Goal: Obtain resource: Download file/media

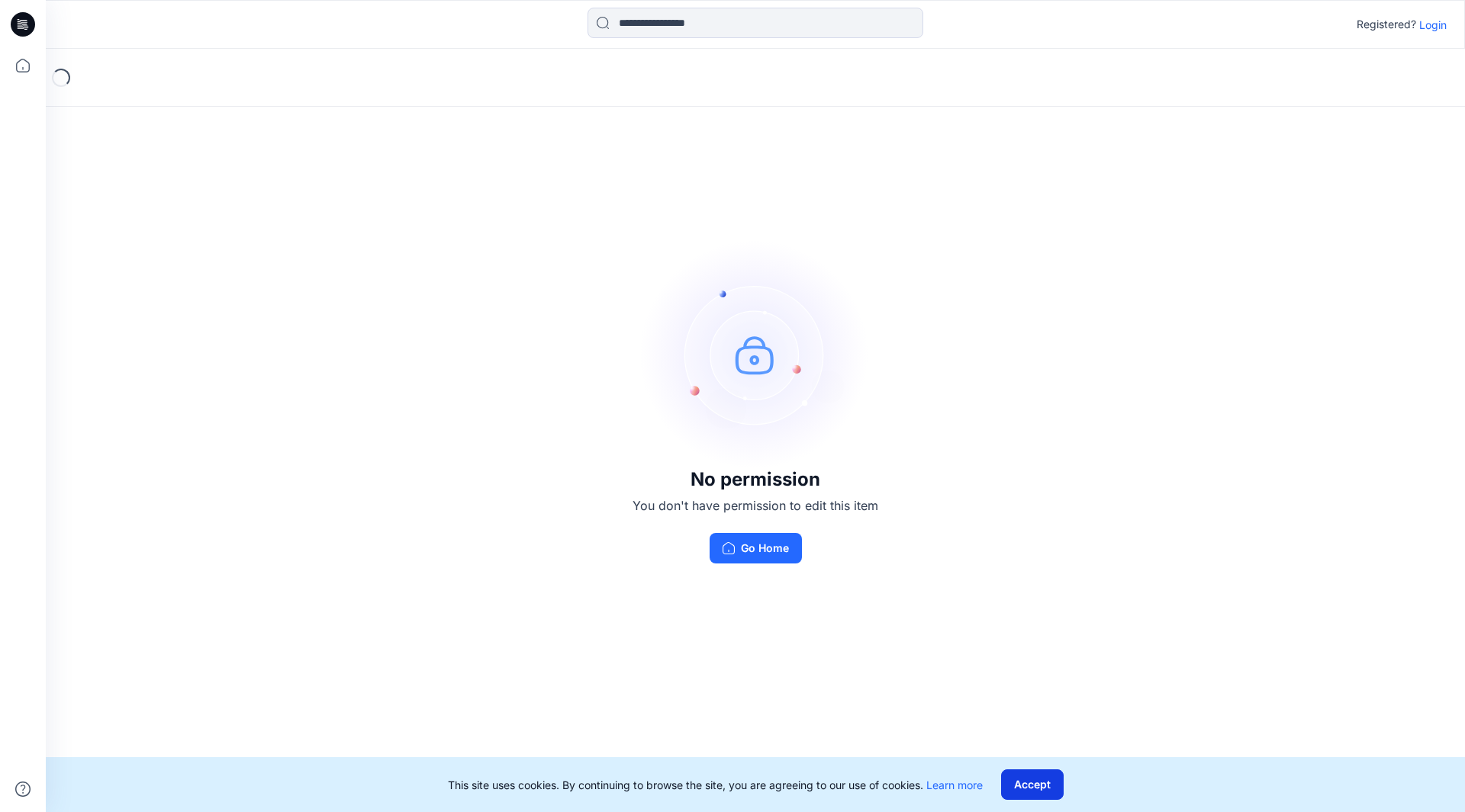
click at [1036, 792] on button "Accept" at bounding box center [1032, 785] width 62 height 31
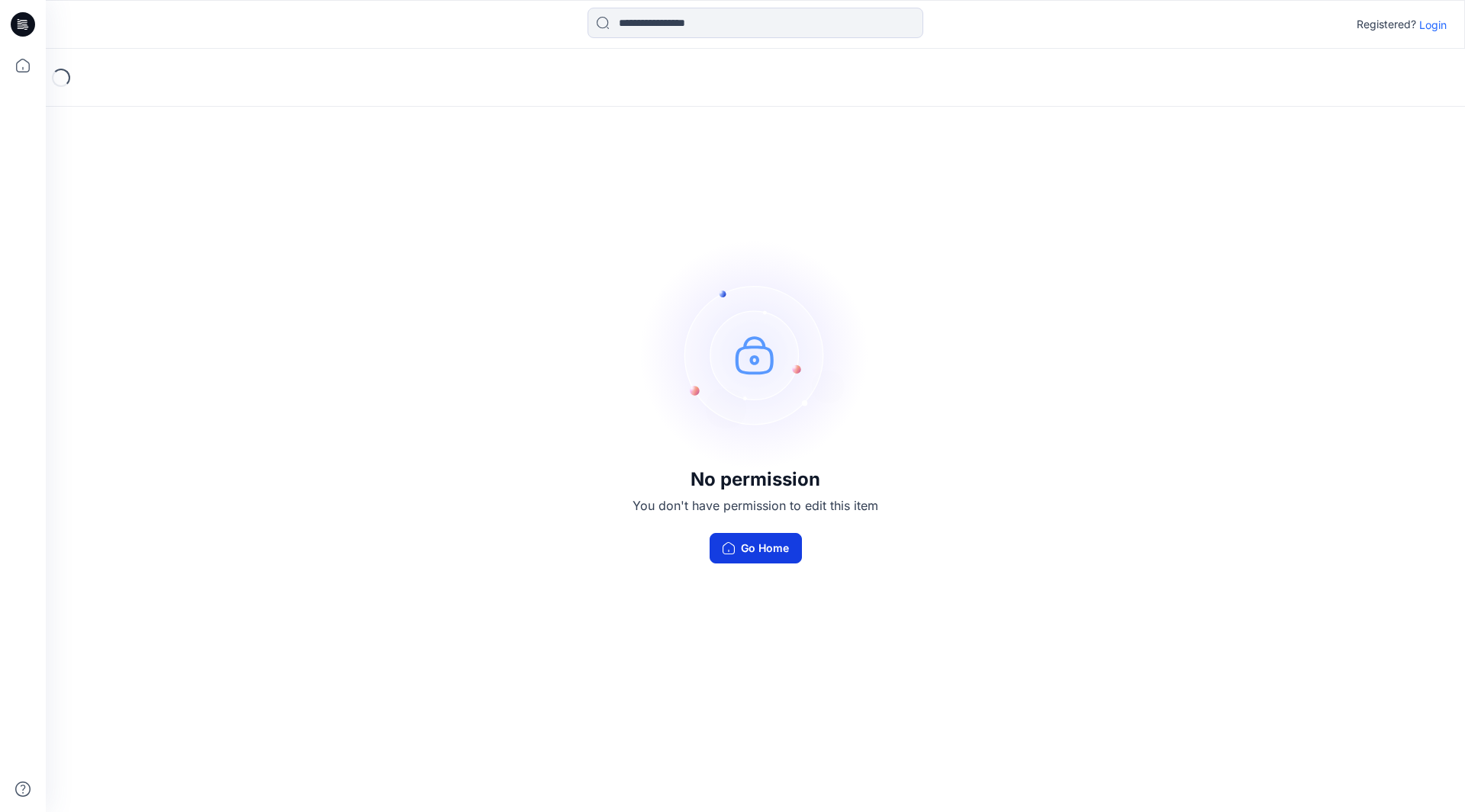
click at [760, 549] on button "Go Home" at bounding box center [756, 548] width 93 height 31
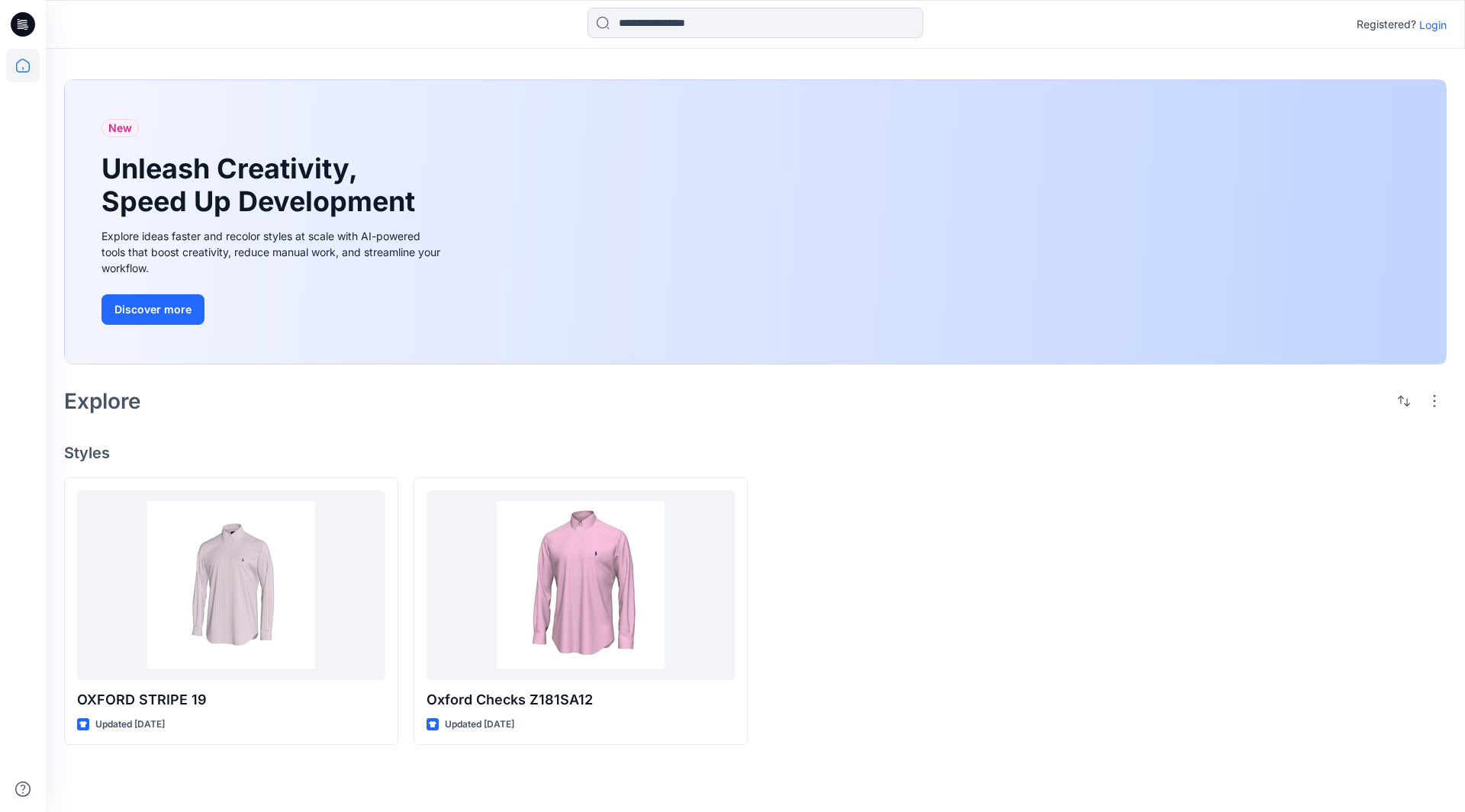
click at [1434, 24] on p "Login" at bounding box center [1433, 25] width 28 height 16
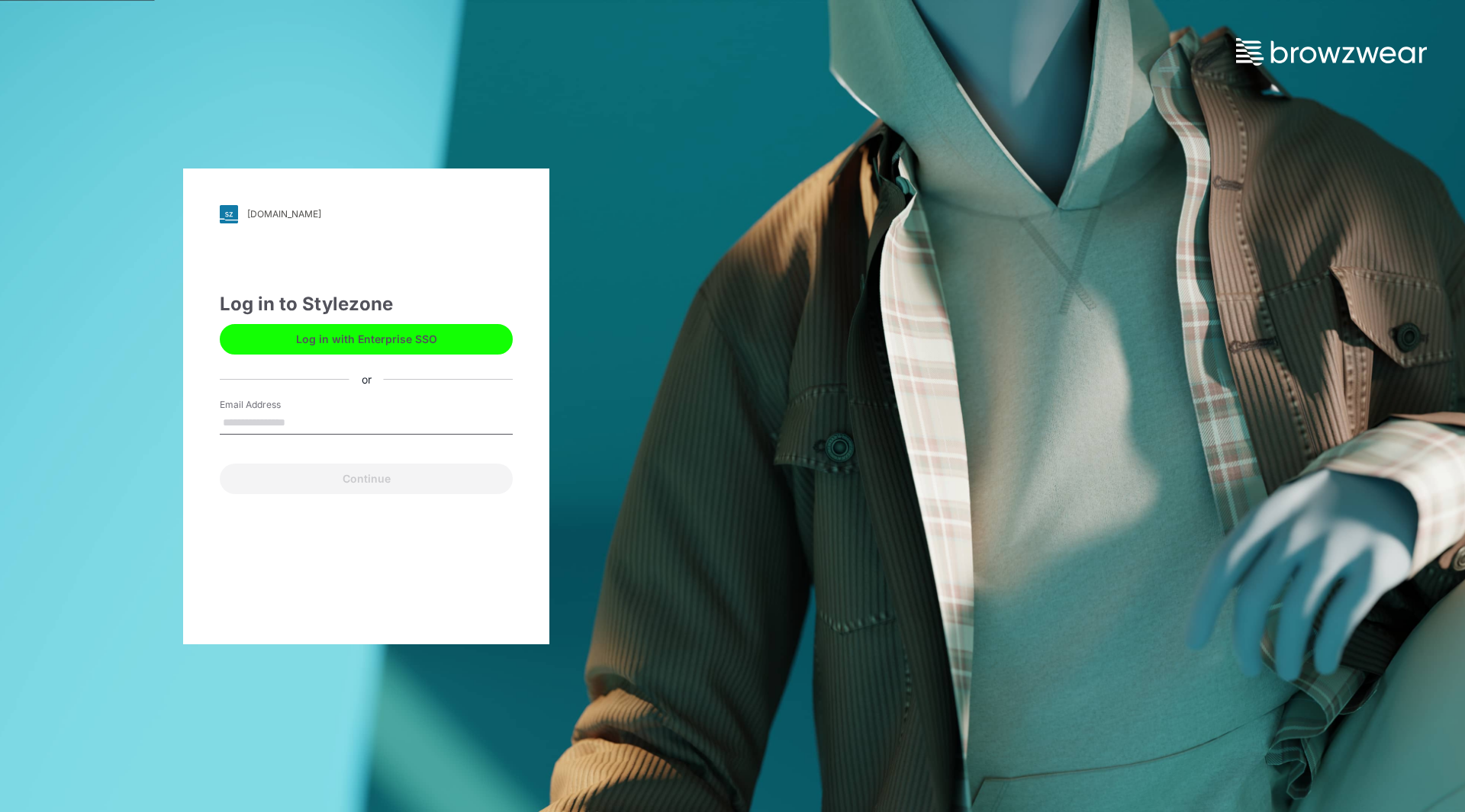
click at [257, 416] on input "Email Address" at bounding box center [366, 423] width 293 height 23
type input "**********"
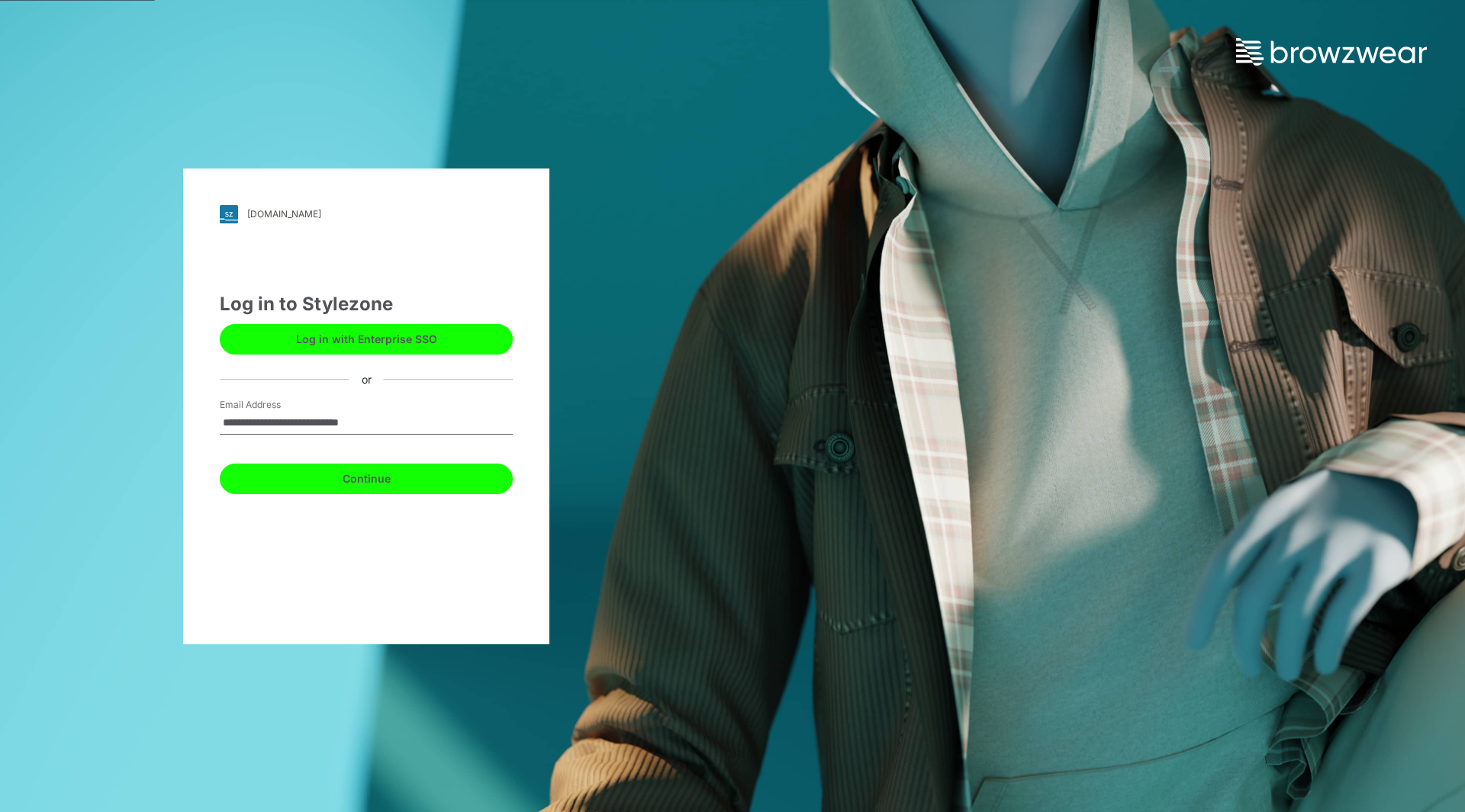
click at [364, 484] on button "Continue" at bounding box center [366, 479] width 293 height 31
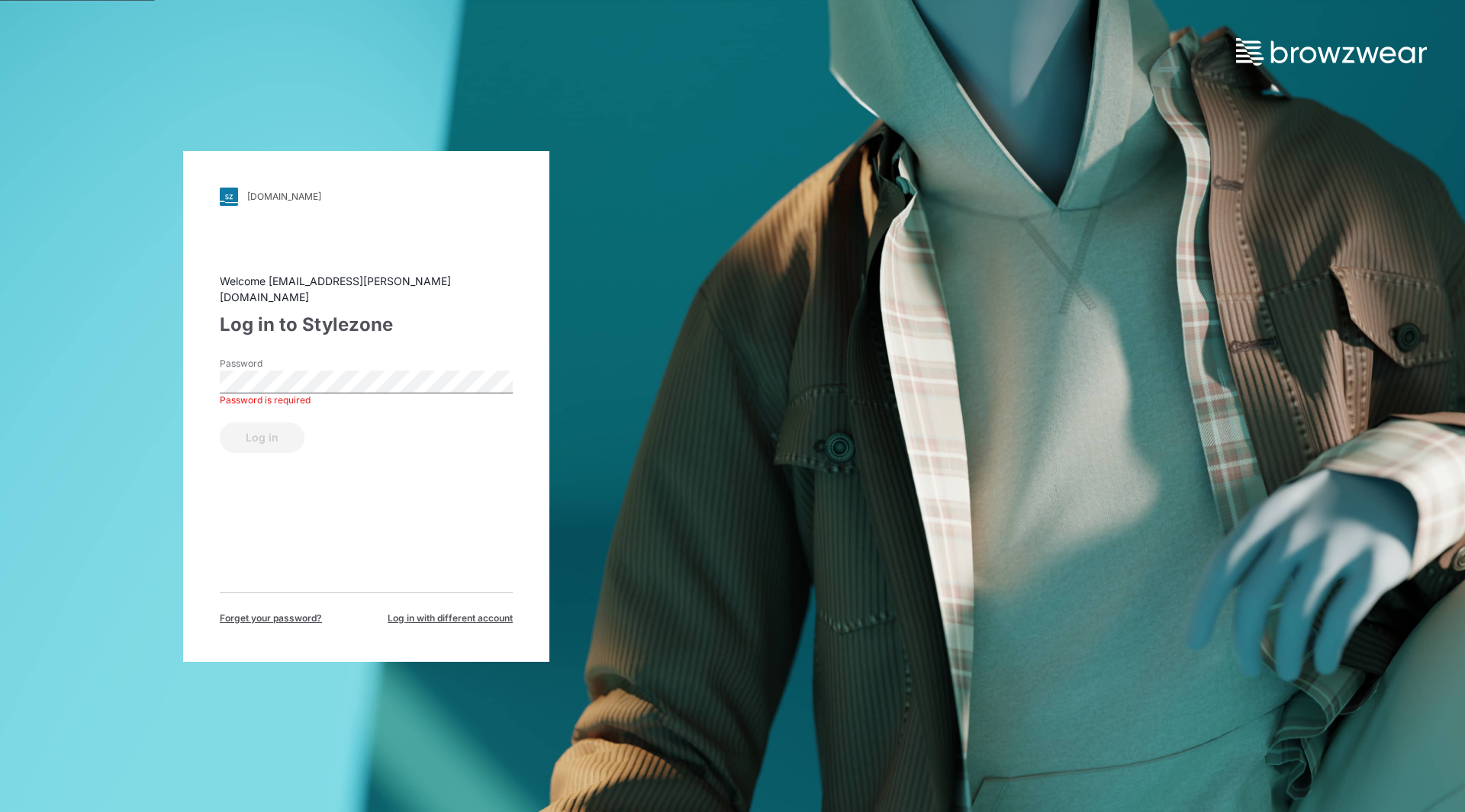
click at [330, 361] on div "Password Password is required" at bounding box center [366, 380] width 293 height 45
click at [272, 426] on button "Log in" at bounding box center [262, 438] width 84 height 31
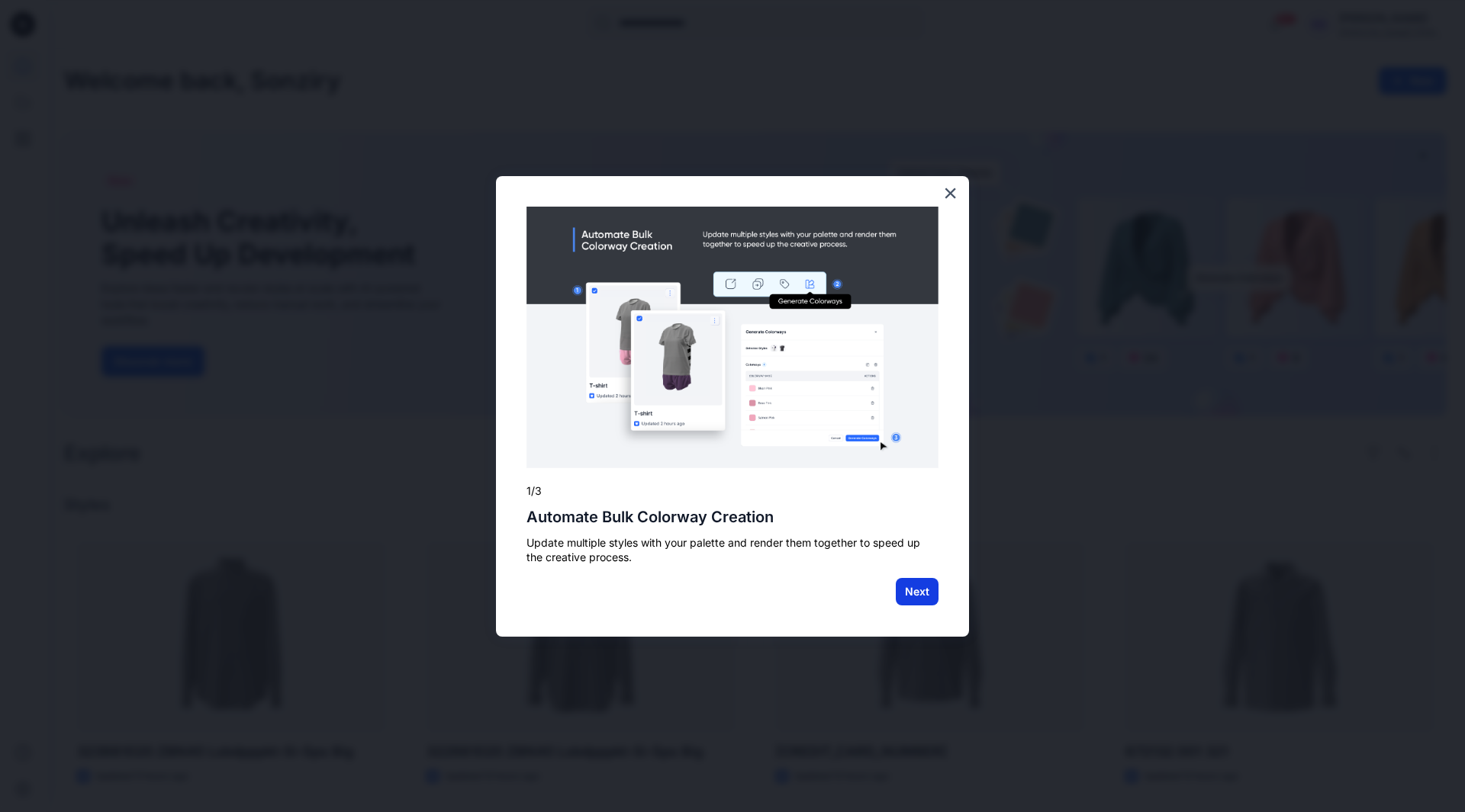
click at [909, 593] on button "Next" at bounding box center [917, 592] width 43 height 28
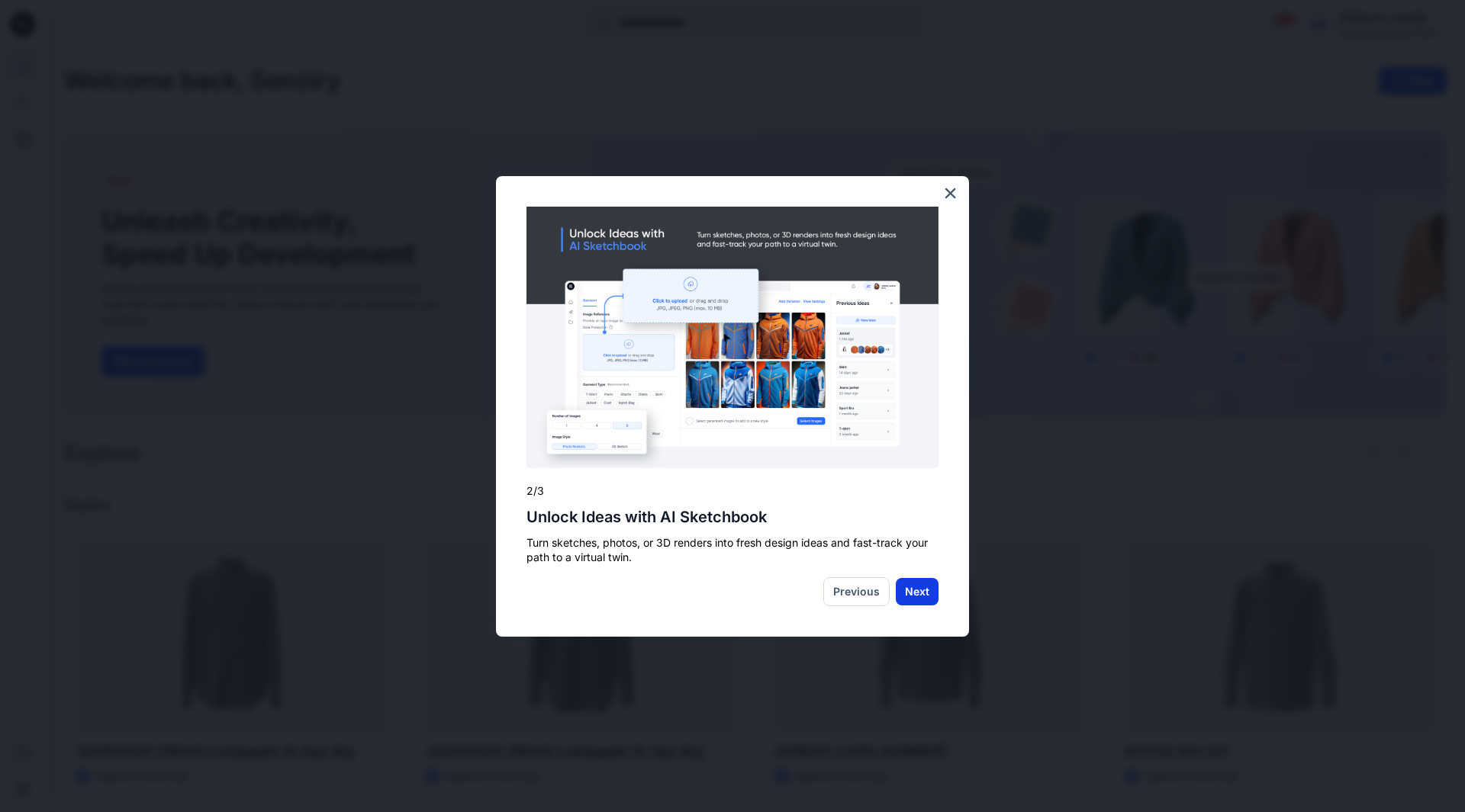
click at [926, 594] on button "Next" at bounding box center [917, 592] width 43 height 28
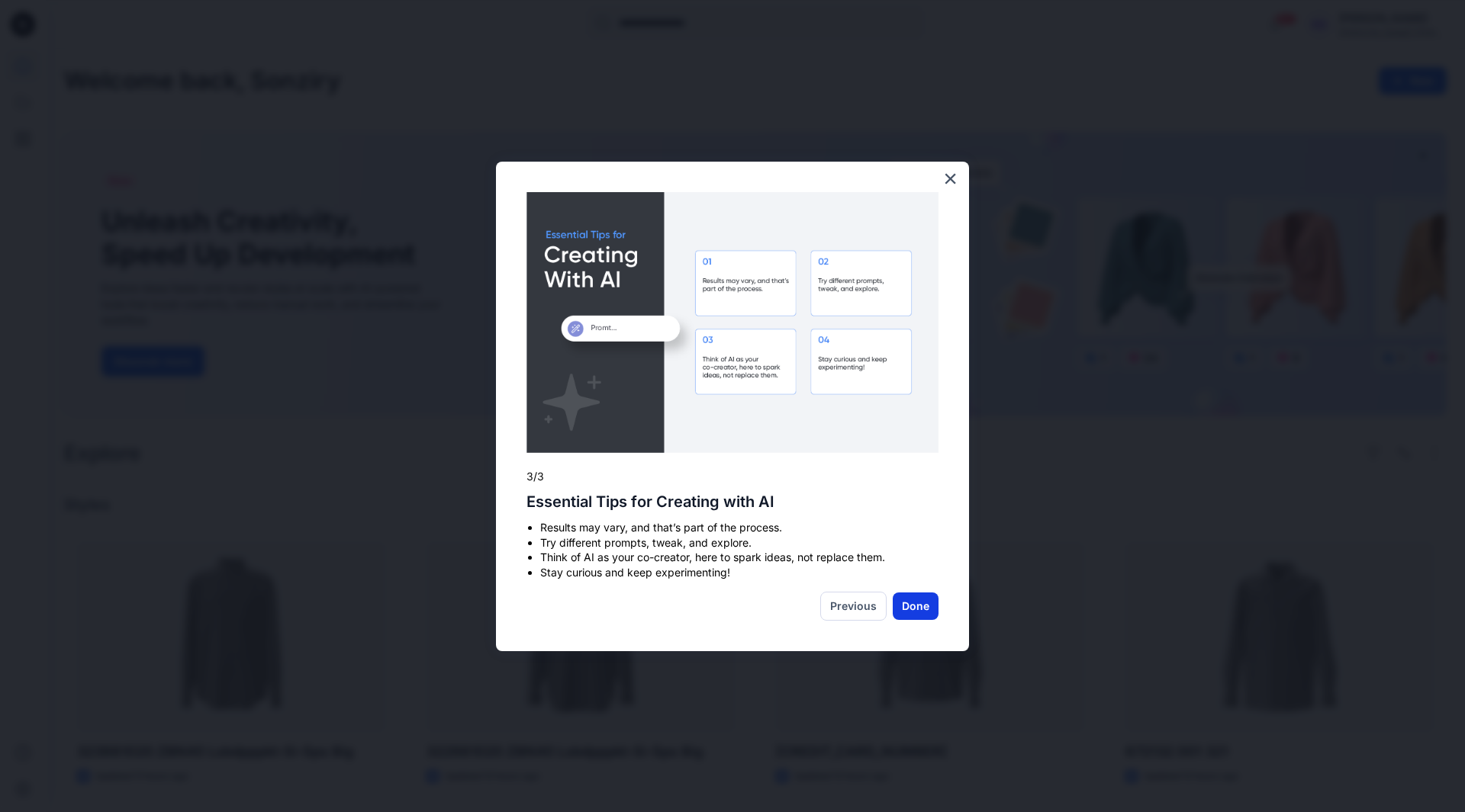
click at [907, 602] on button "Done" at bounding box center [916, 607] width 45 height 28
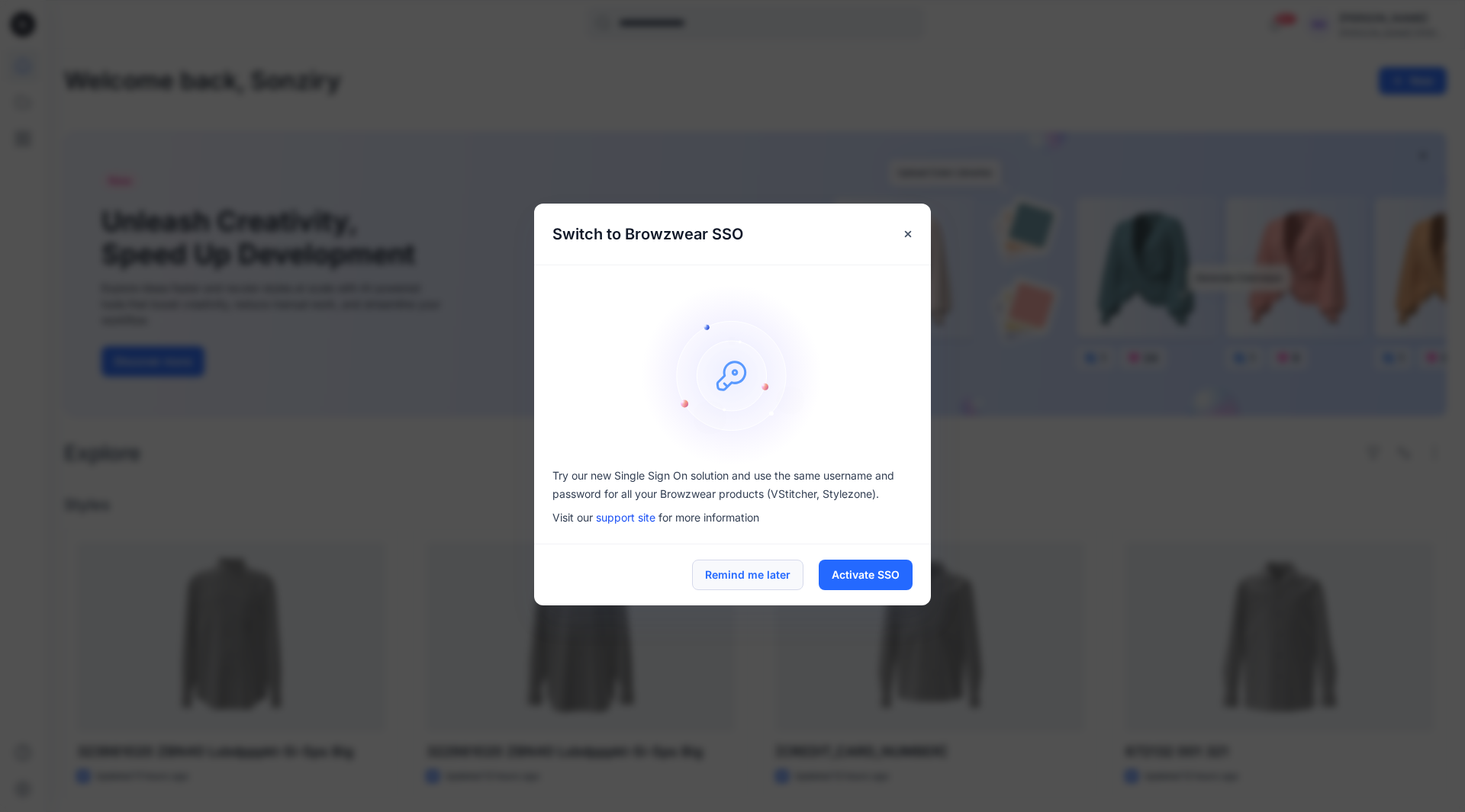
click at [731, 570] on button "Remind me later" at bounding box center [748, 575] width 111 height 31
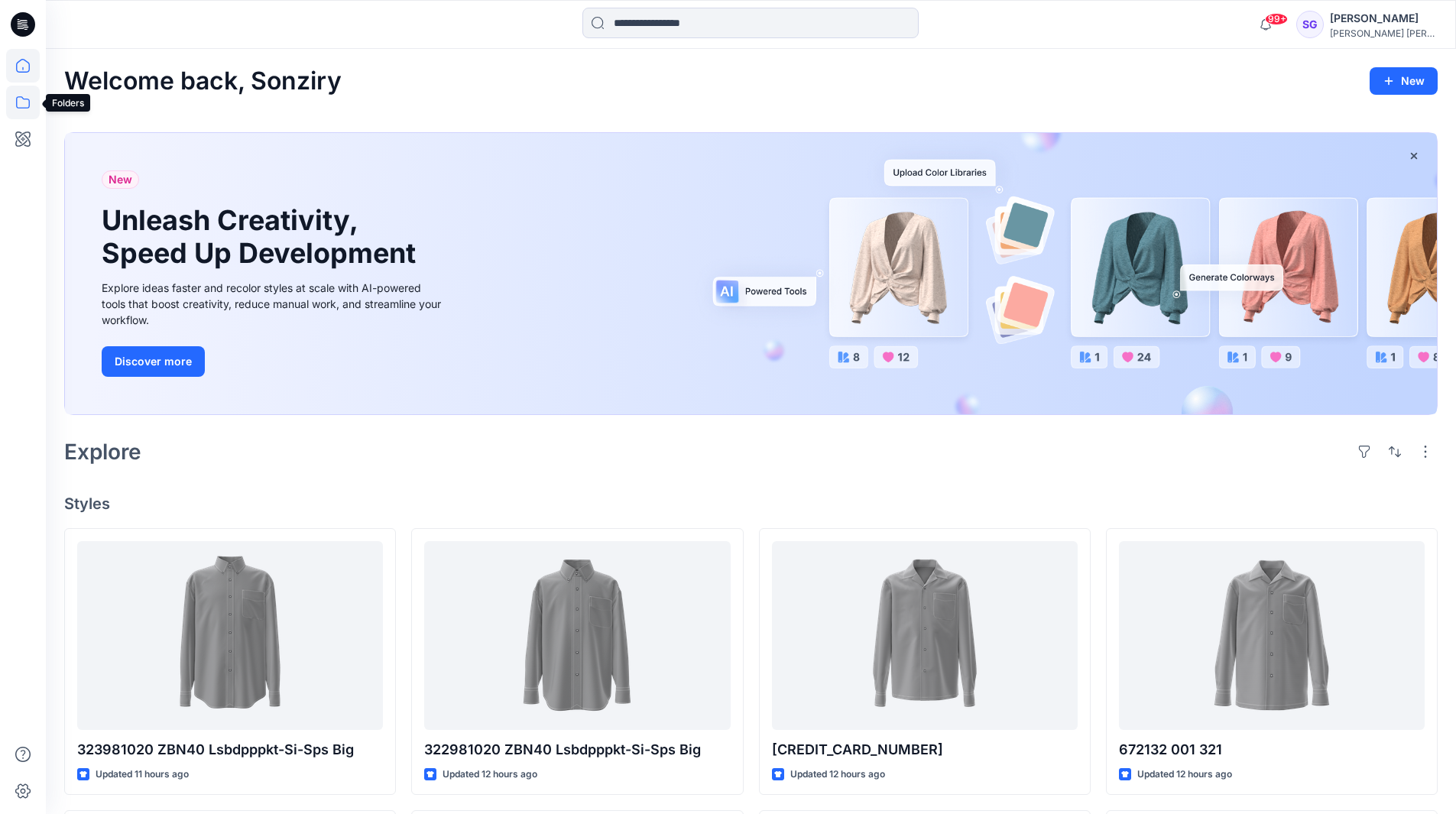
click at [20, 103] on icon at bounding box center [23, 102] width 33 height 33
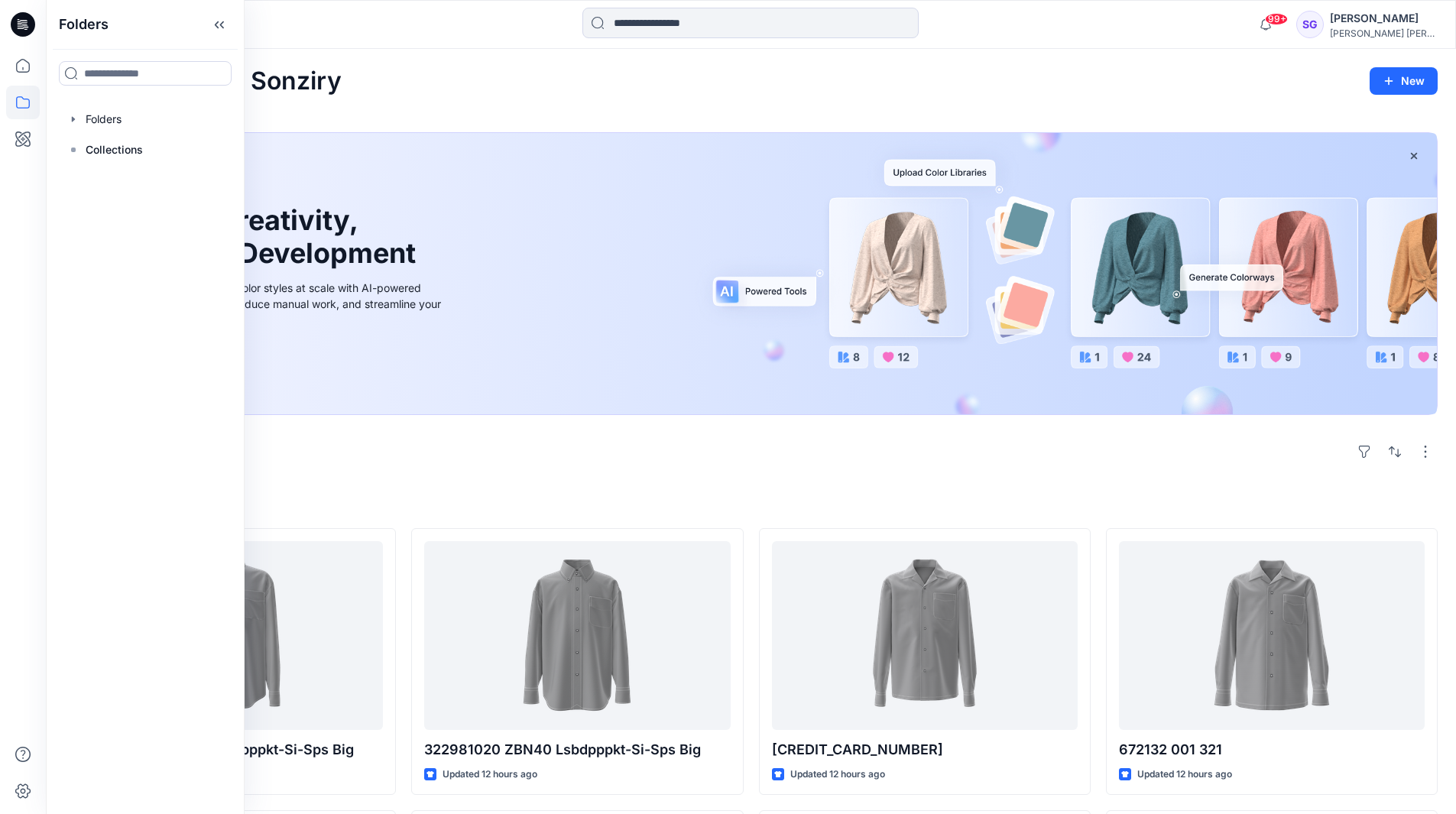
click at [536, 111] on div "Welcome back, Sonziry New New Unleash Creativity, Speed Up Development Explore …" at bounding box center [750, 741] width 1410 height 1385
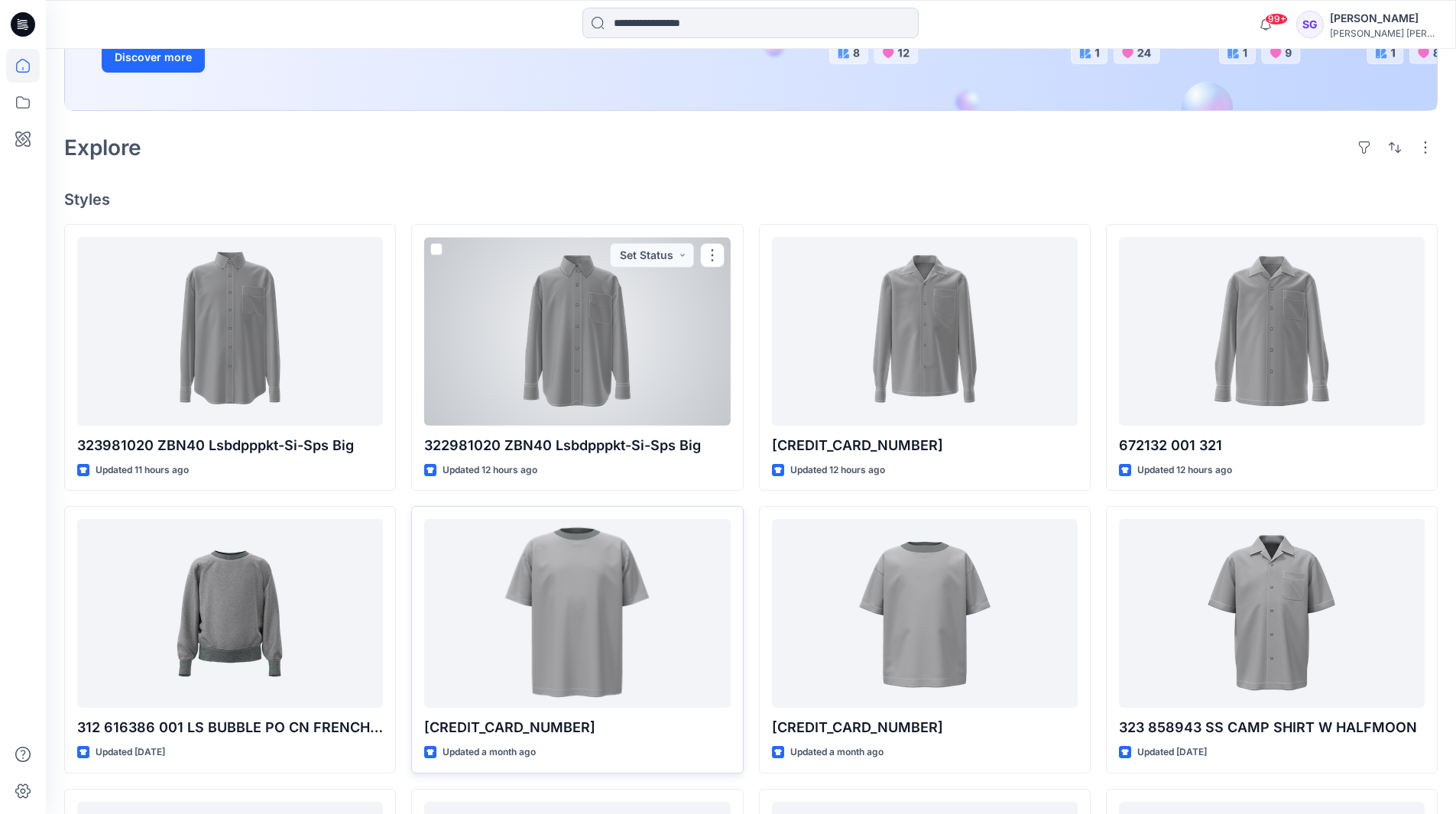
scroll to position [306, 0]
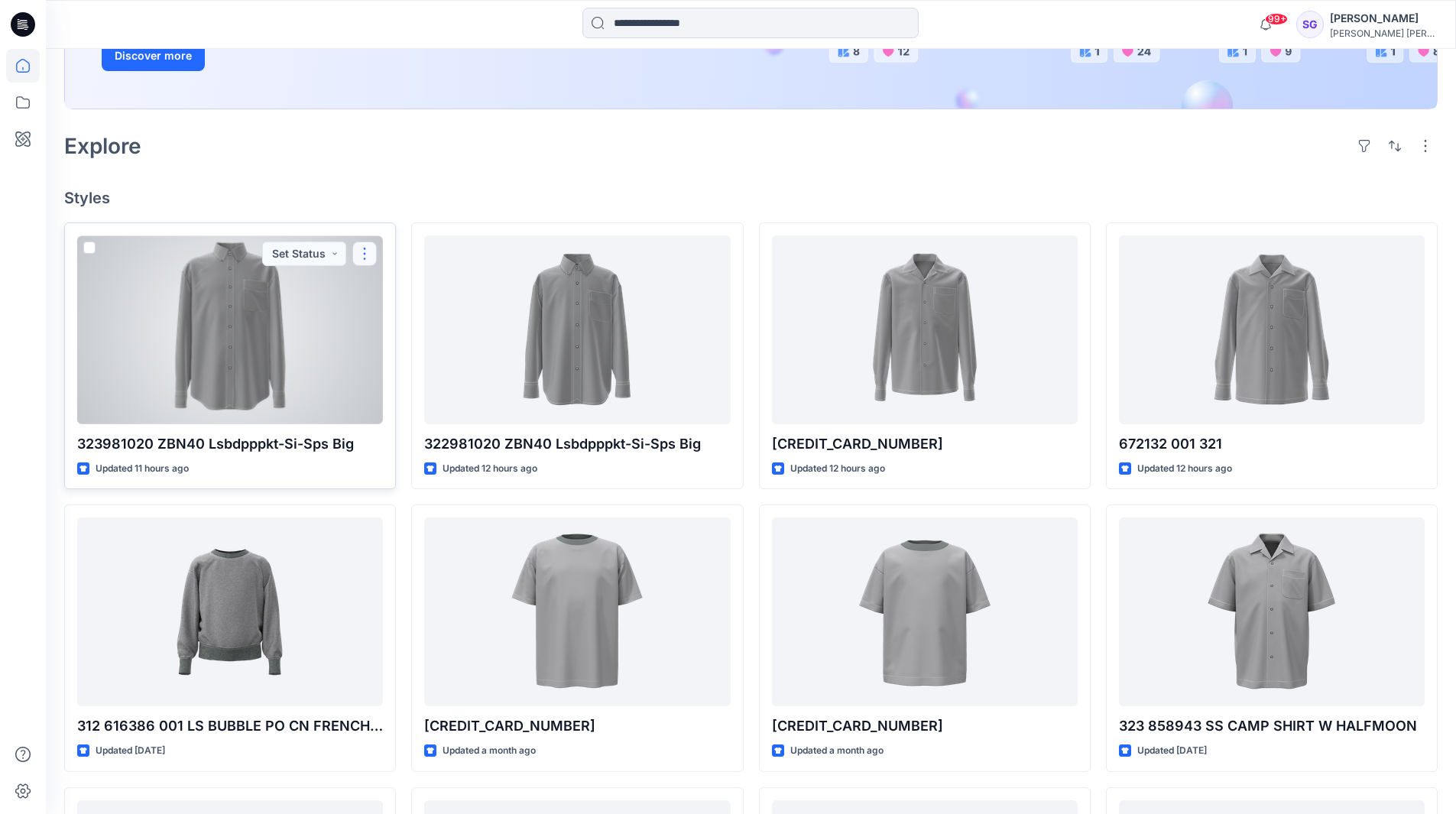
click at [366, 259] on button "button" at bounding box center [364, 254] width 24 height 24
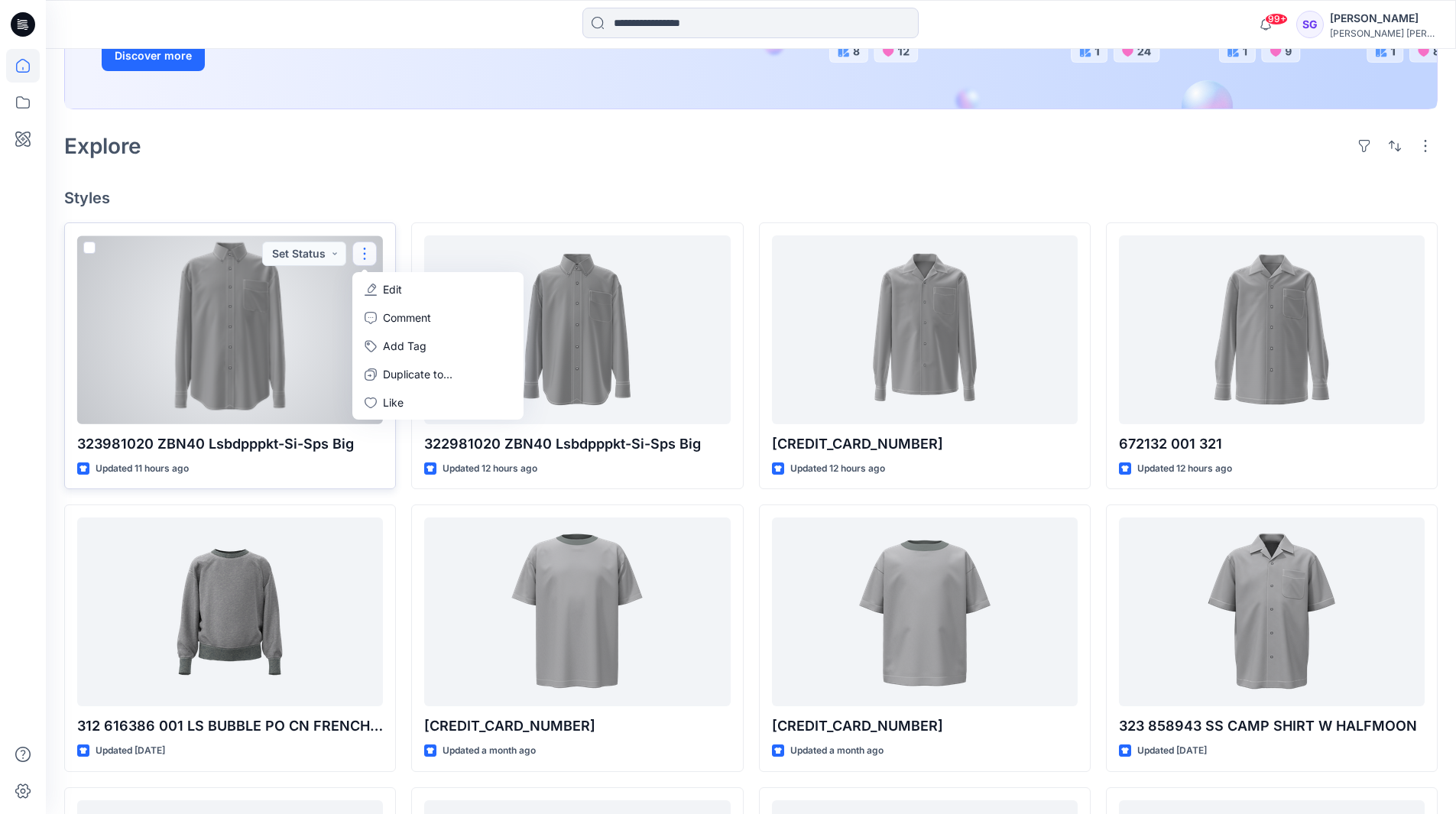
click at [188, 444] on p "323981020 ZBN40 Lsbdpppkt-Si-Sps Big" at bounding box center [230, 444] width 306 height 21
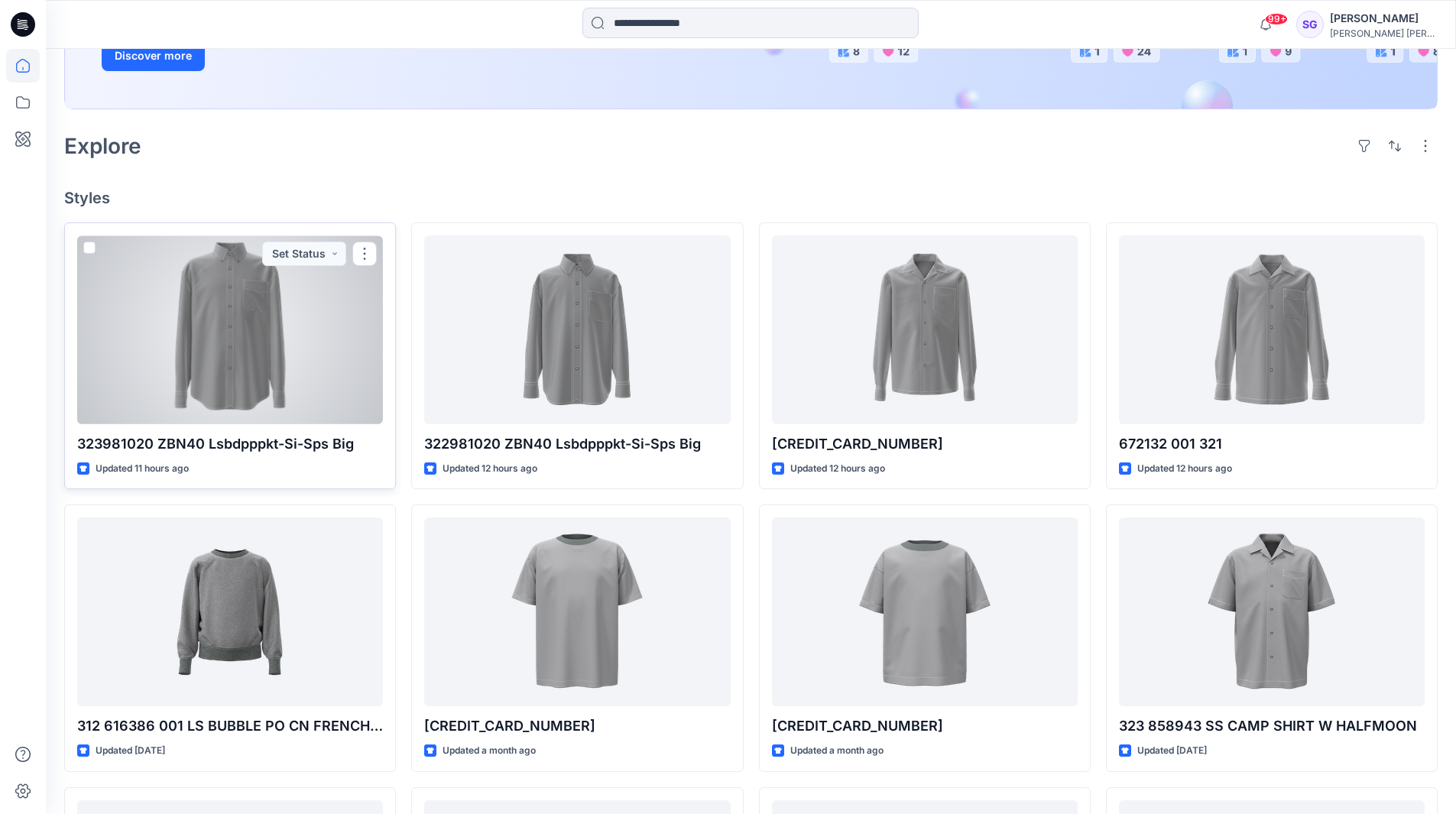
click at [134, 445] on p "323981020 ZBN40 Lsbdpppkt-Si-Sps Big" at bounding box center [230, 444] width 306 height 21
click at [208, 321] on div at bounding box center [230, 330] width 306 height 189
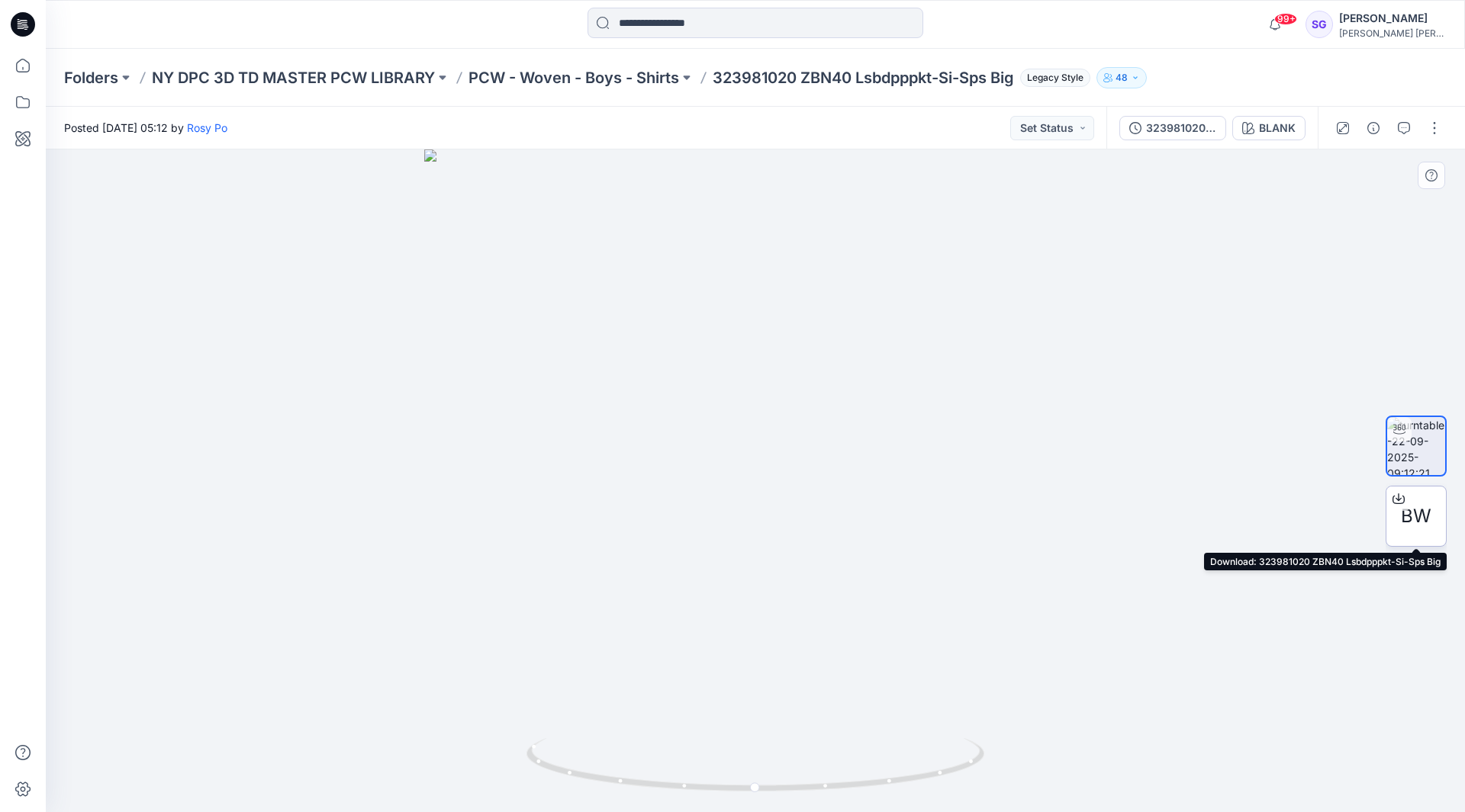
click at [1398, 498] on icon at bounding box center [1399, 496] width 6 height 7
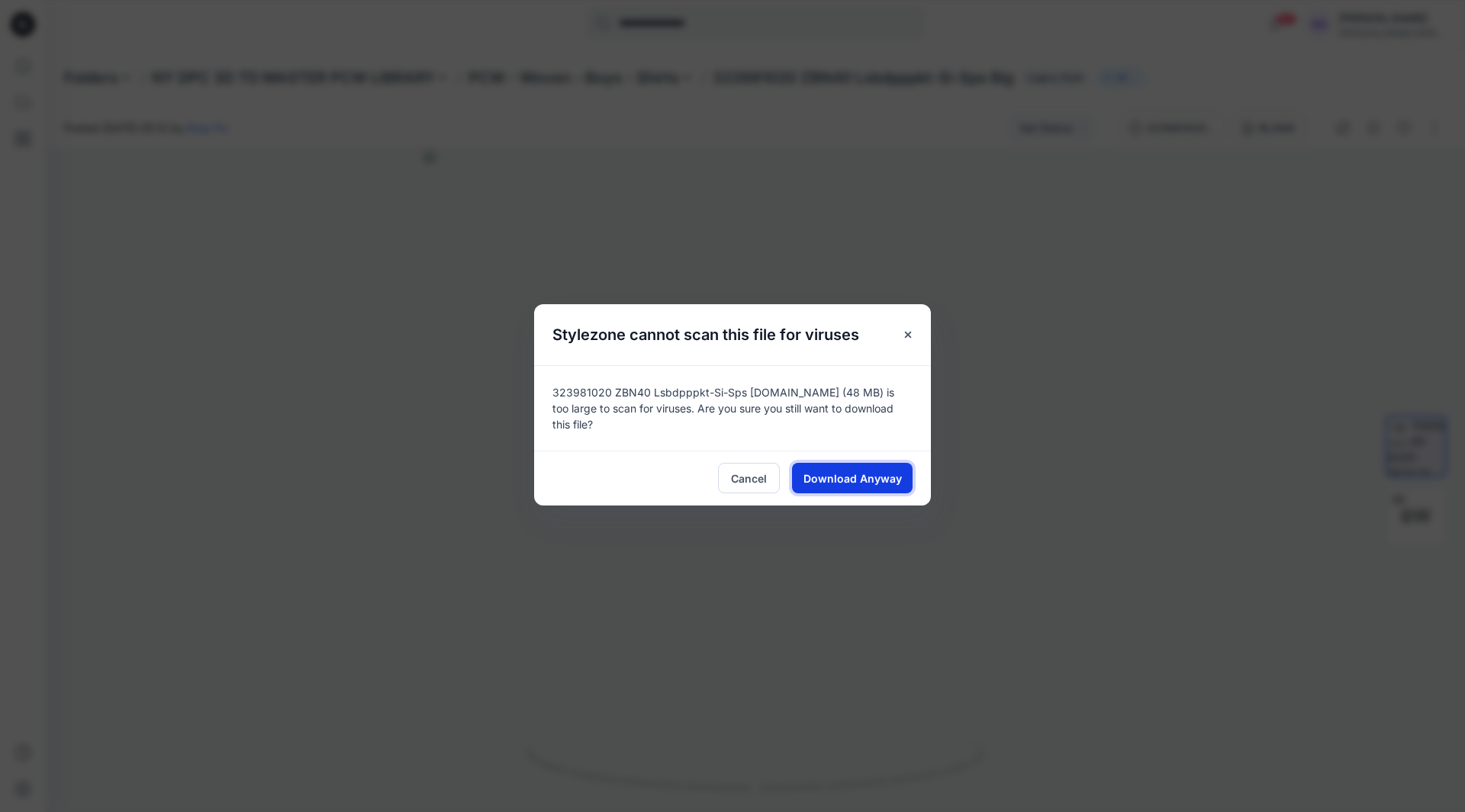
click at [852, 470] on span "Download Anyway" at bounding box center [852, 479] width 98 height 16
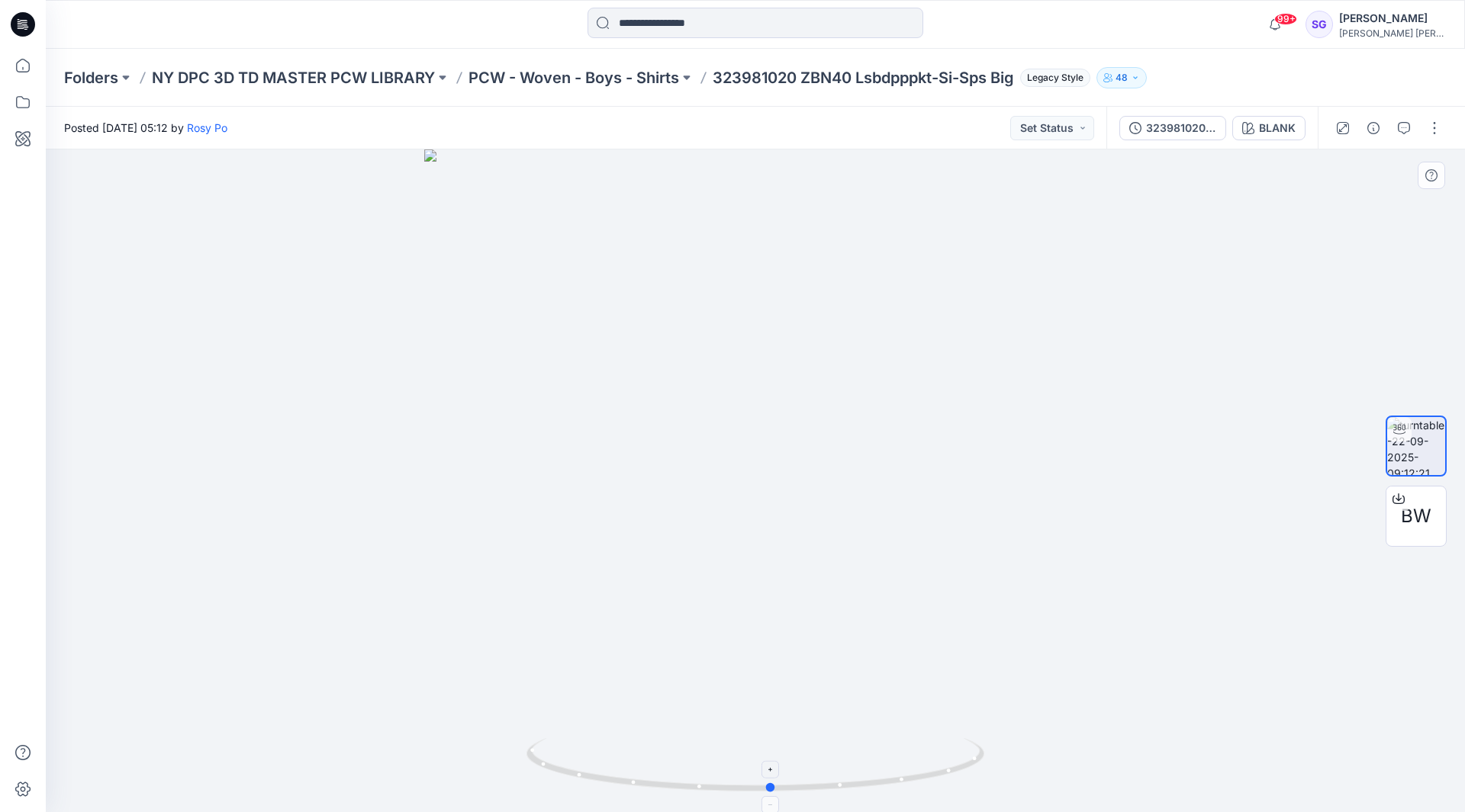
drag, startPoint x: 757, startPoint y: 788, endPoint x: 773, endPoint y: 787, distance: 16.0
click at [773, 787] on circle at bounding box center [771, 788] width 9 height 9
click at [23, 70] on icon at bounding box center [23, 65] width 33 height 33
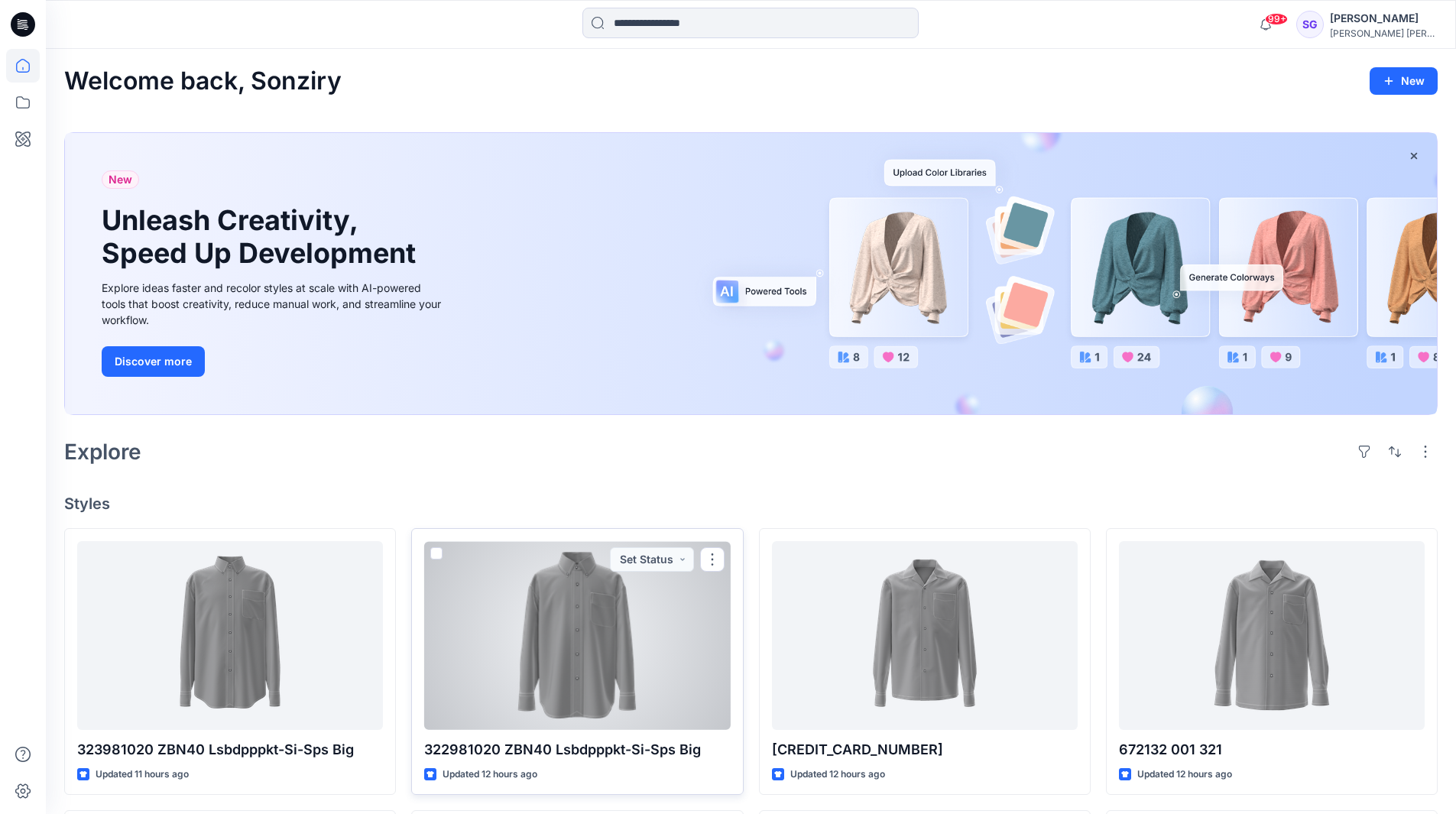
click at [566, 673] on div at bounding box center [577, 636] width 306 height 189
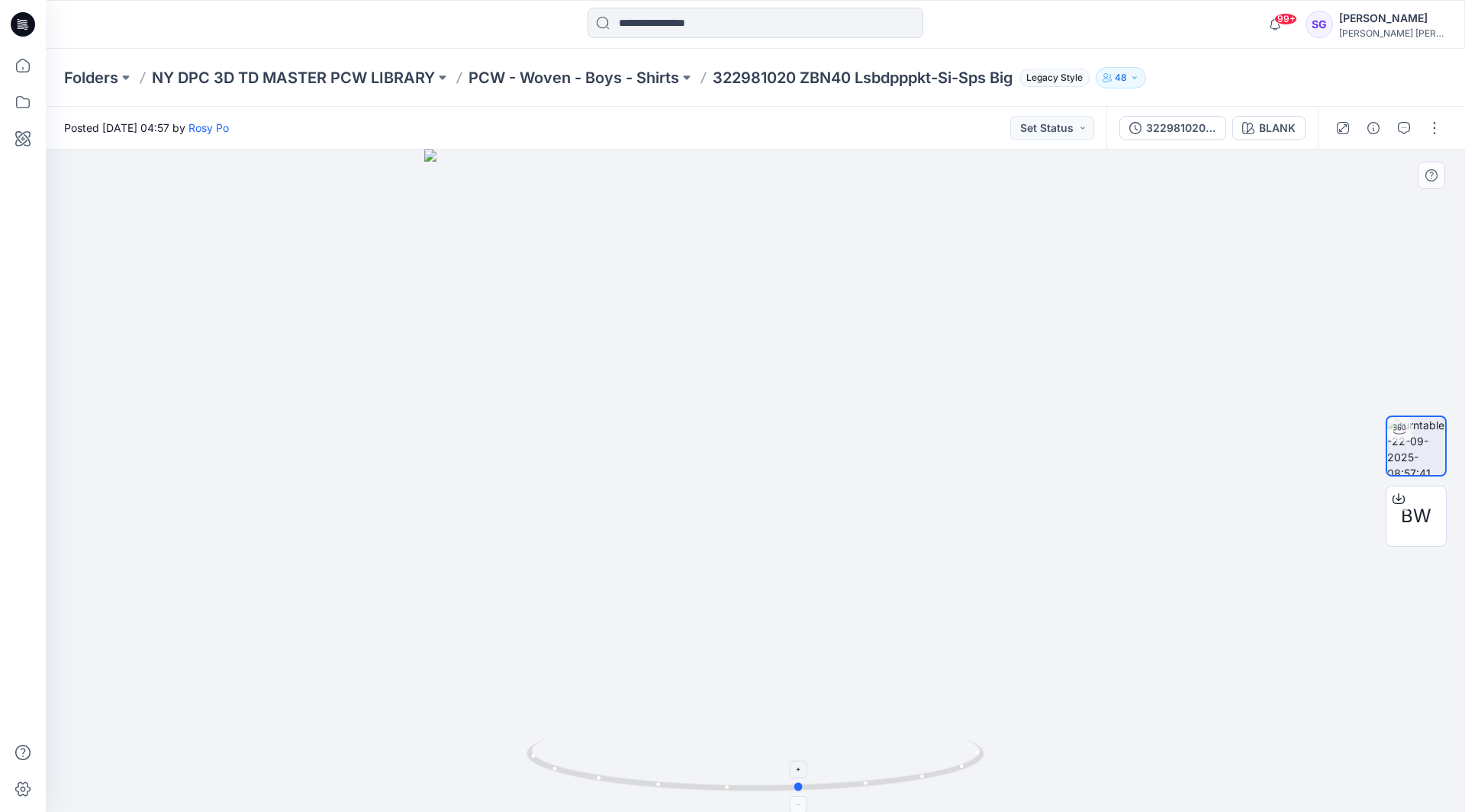
drag, startPoint x: 759, startPoint y: 791, endPoint x: 804, endPoint y: 792, distance: 45.0
click at [804, 792] on icon at bounding box center [757, 767] width 462 height 58
click at [1419, 515] on span "BW" at bounding box center [1416, 517] width 31 height 28
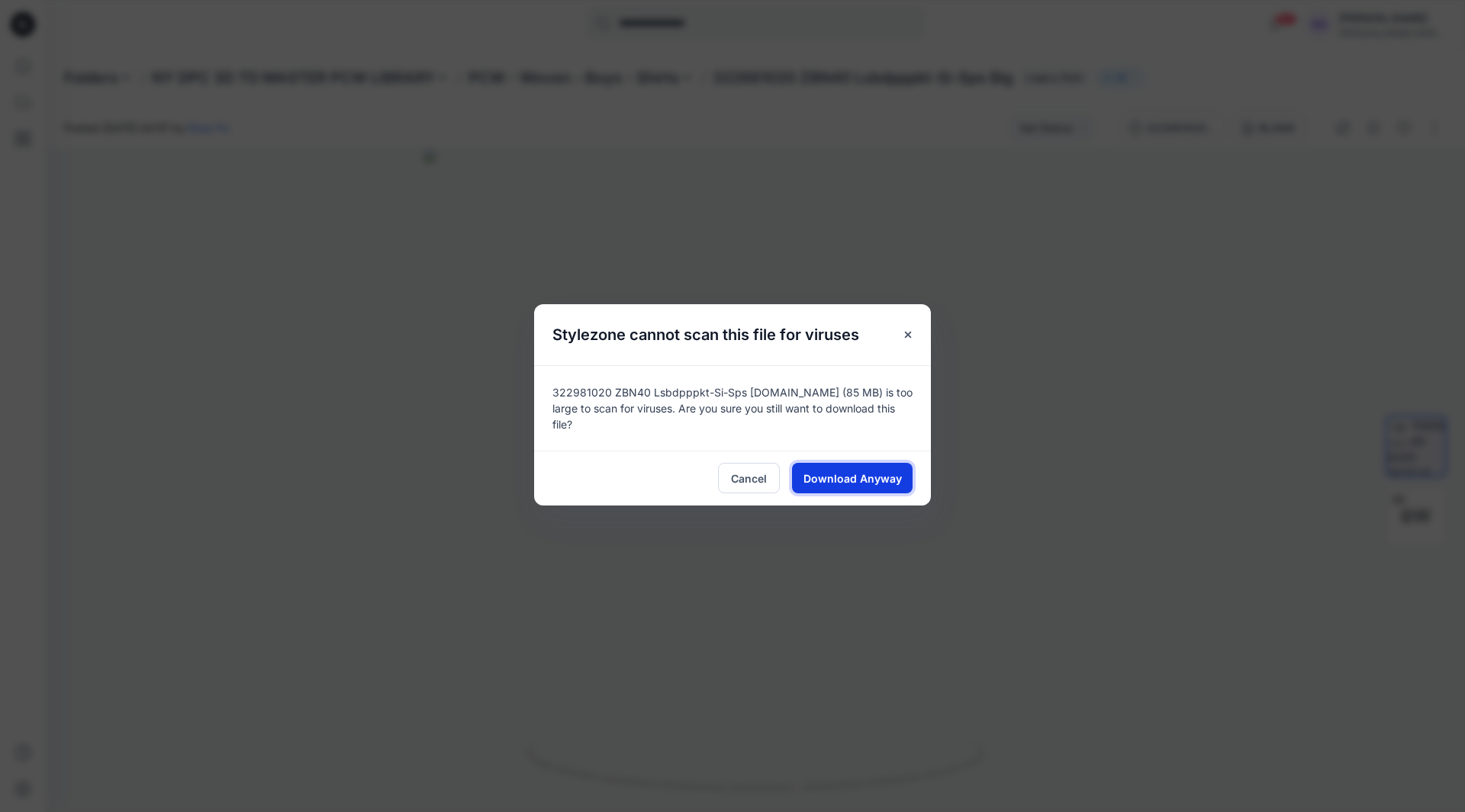
click at [857, 478] on span "Download Anyway" at bounding box center [852, 479] width 98 height 16
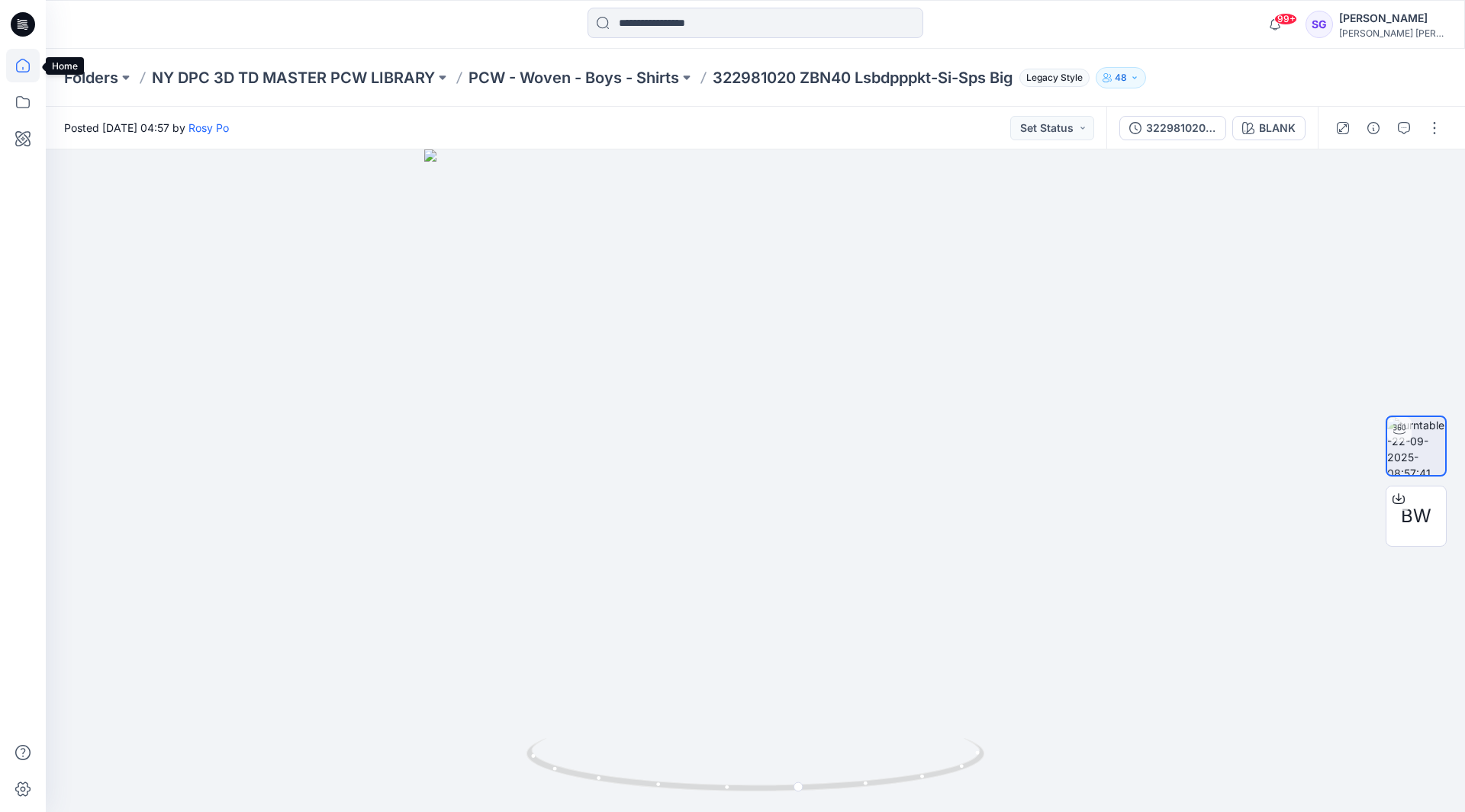
click at [16, 66] on icon at bounding box center [23, 65] width 33 height 33
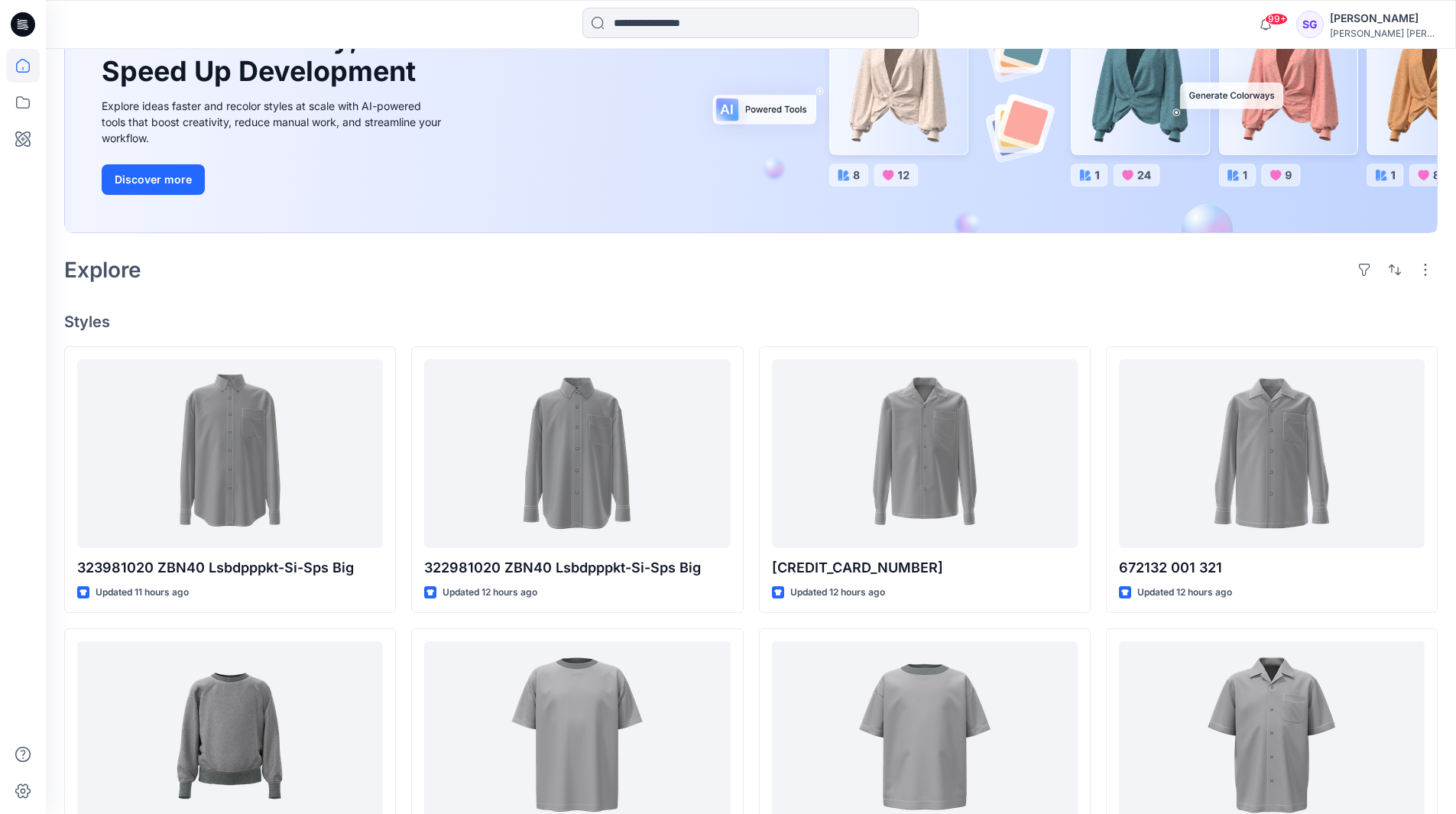
scroll to position [206, 0]
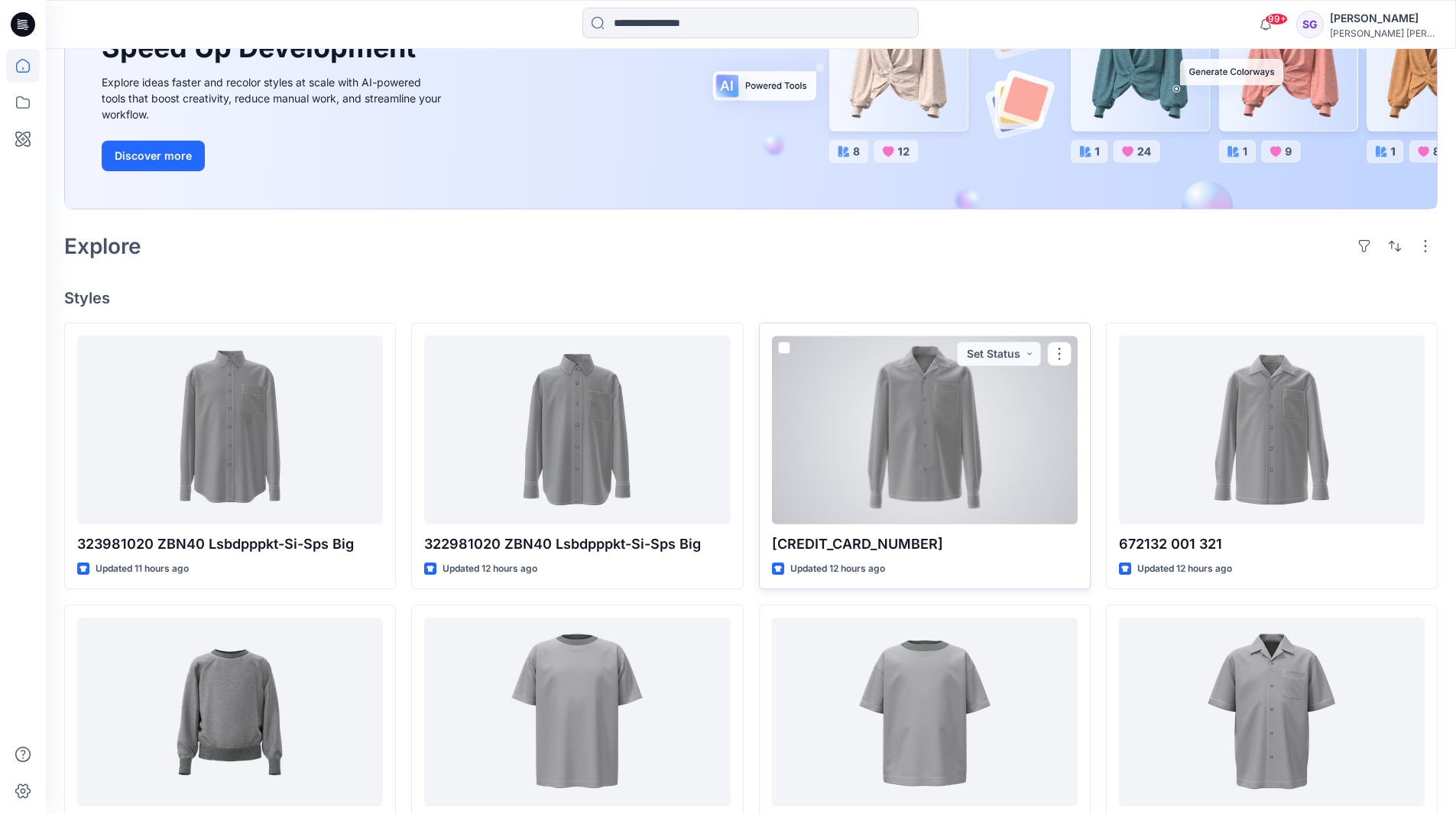
click at [911, 451] on div at bounding box center [925, 430] width 306 height 189
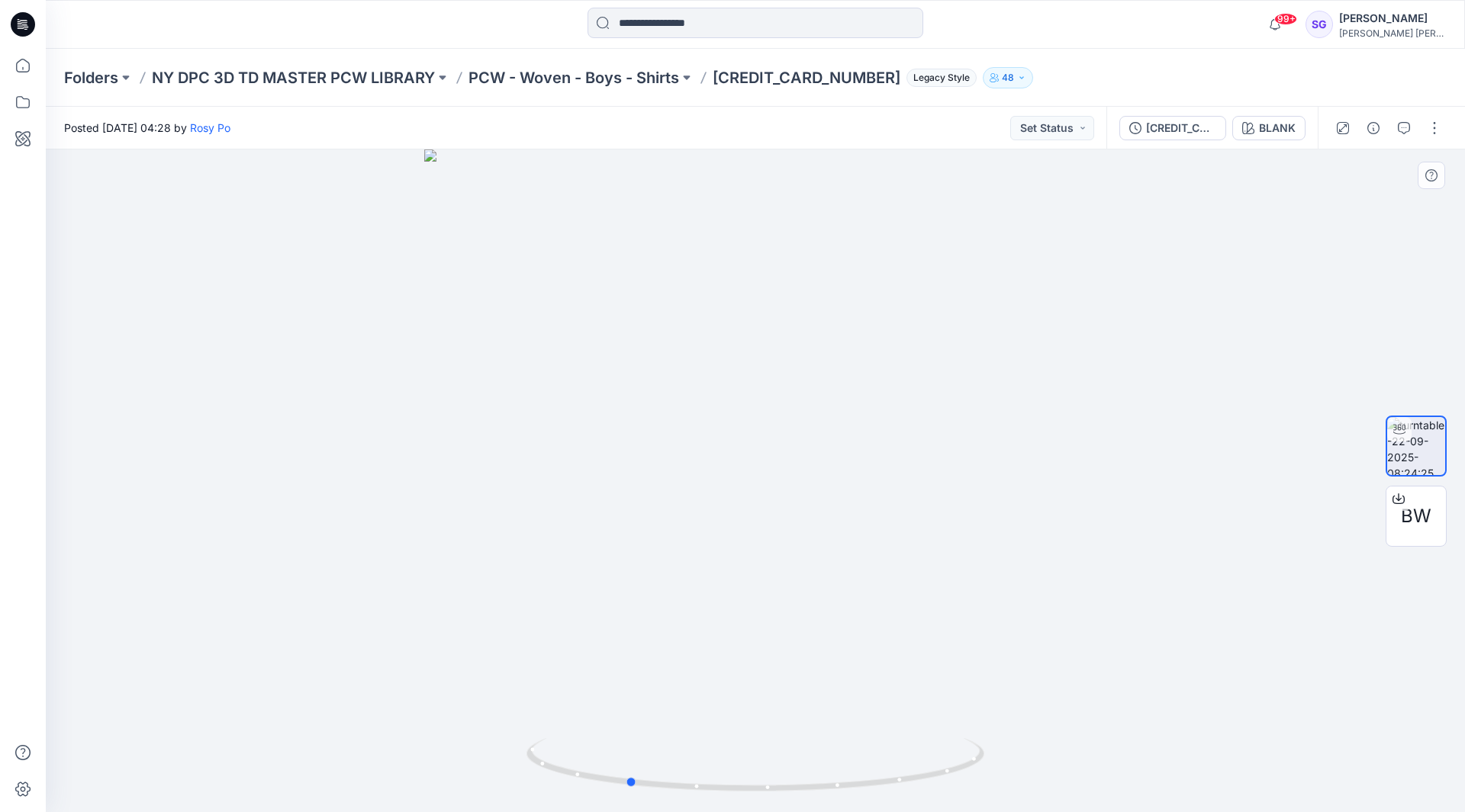
drag, startPoint x: 756, startPoint y: 790, endPoint x: 1086, endPoint y: 748, distance: 332.7
click at [1086, 748] on div at bounding box center [755, 480] width 1420 height 663
drag, startPoint x: 631, startPoint y: 786, endPoint x: 354, endPoint y: 768, distance: 277.6
click at [354, 768] on div at bounding box center [755, 480] width 1420 height 663
click at [1422, 514] on span "BW" at bounding box center [1416, 517] width 31 height 28
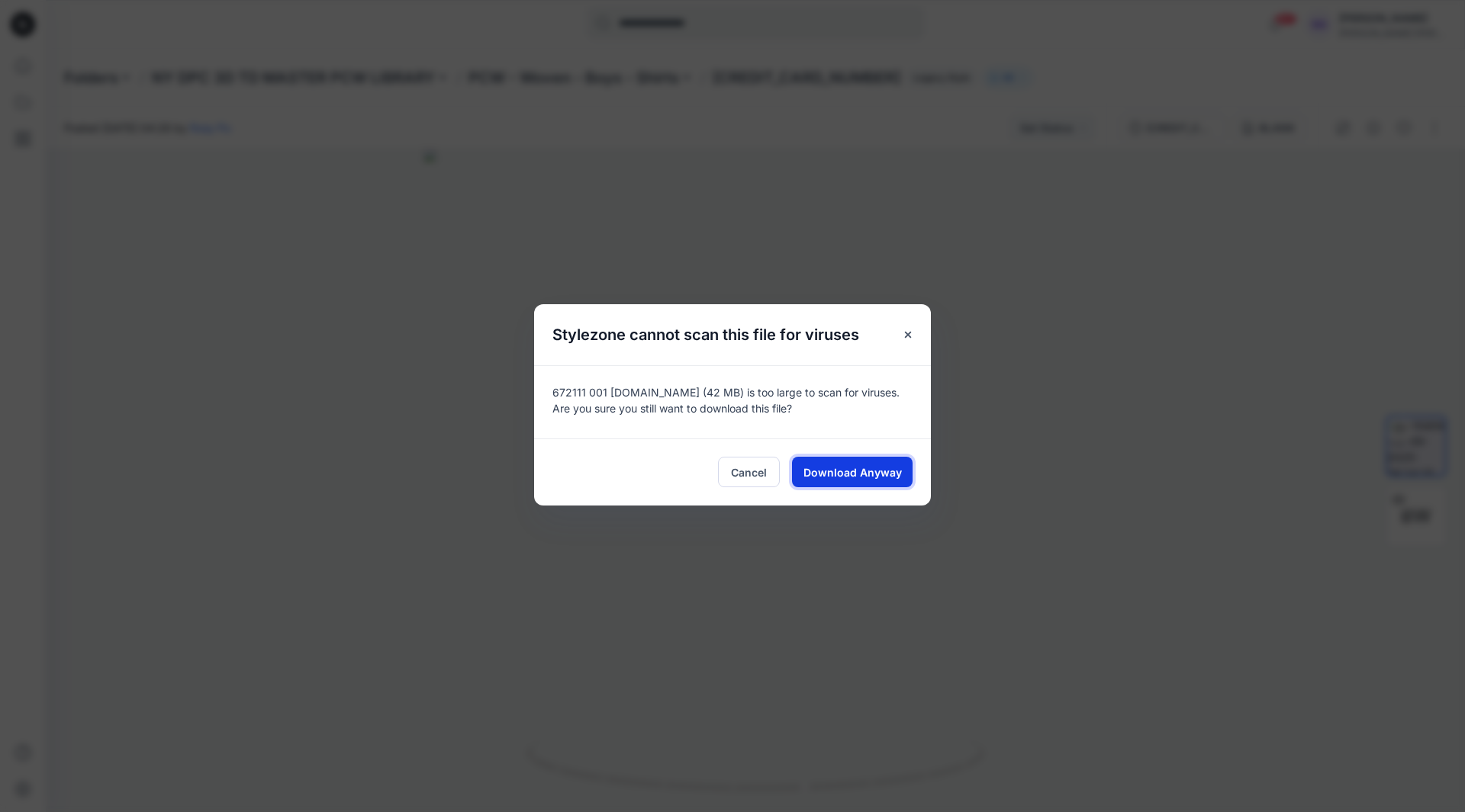
click at [836, 462] on button "Download Anyway" at bounding box center [852, 472] width 121 height 31
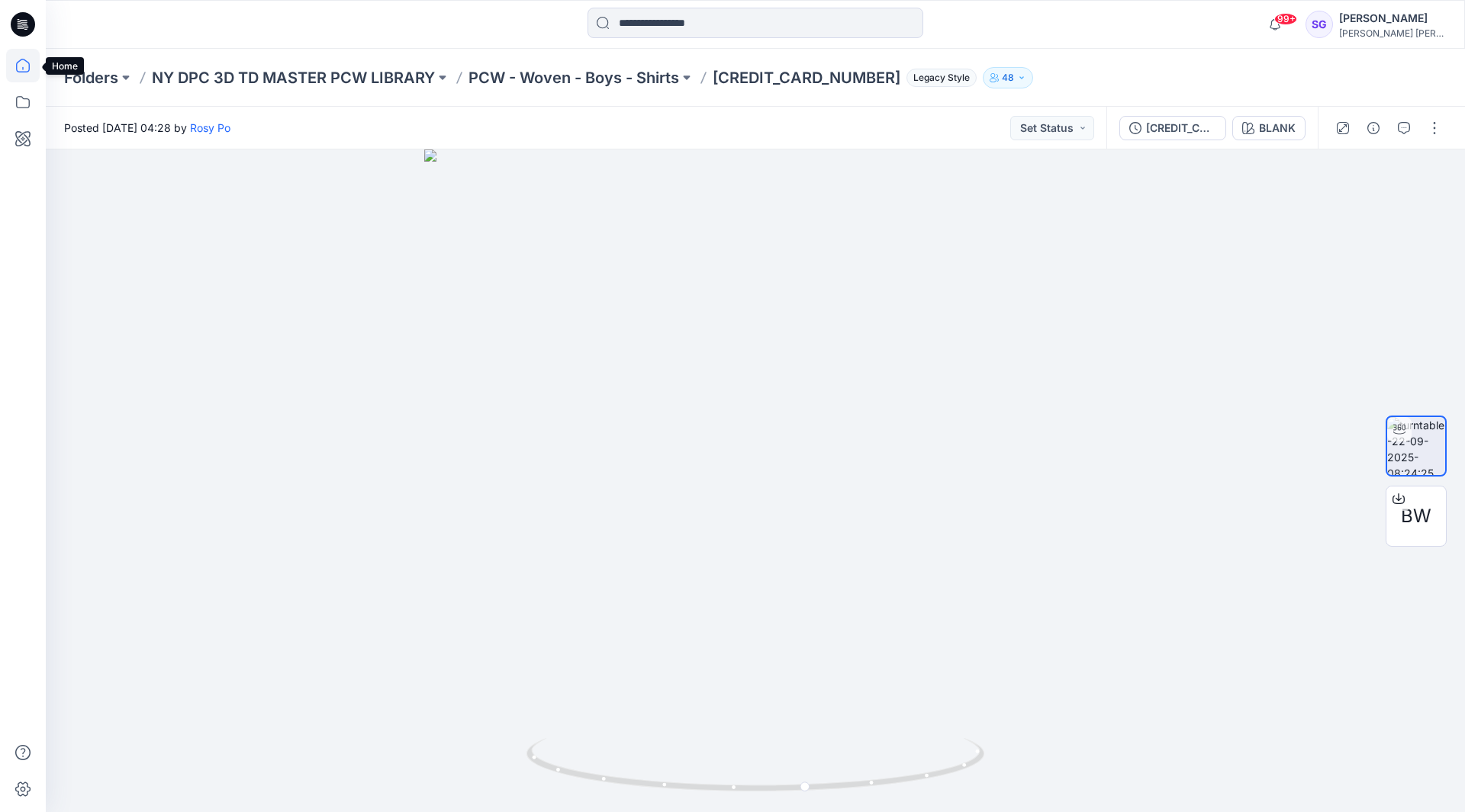
click at [22, 64] on icon at bounding box center [23, 65] width 33 height 33
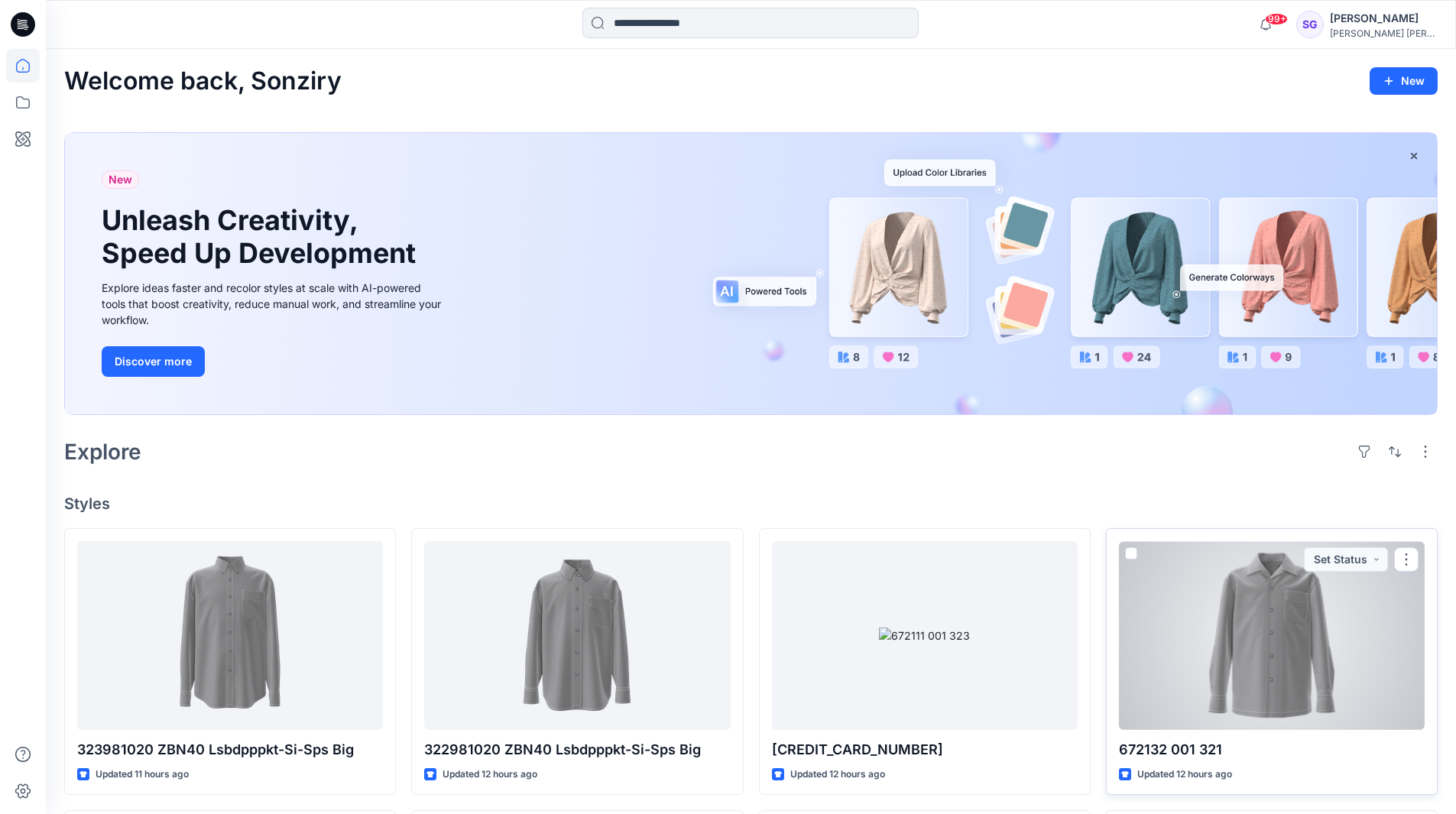
click at [1271, 651] on div at bounding box center [1271, 636] width 306 height 189
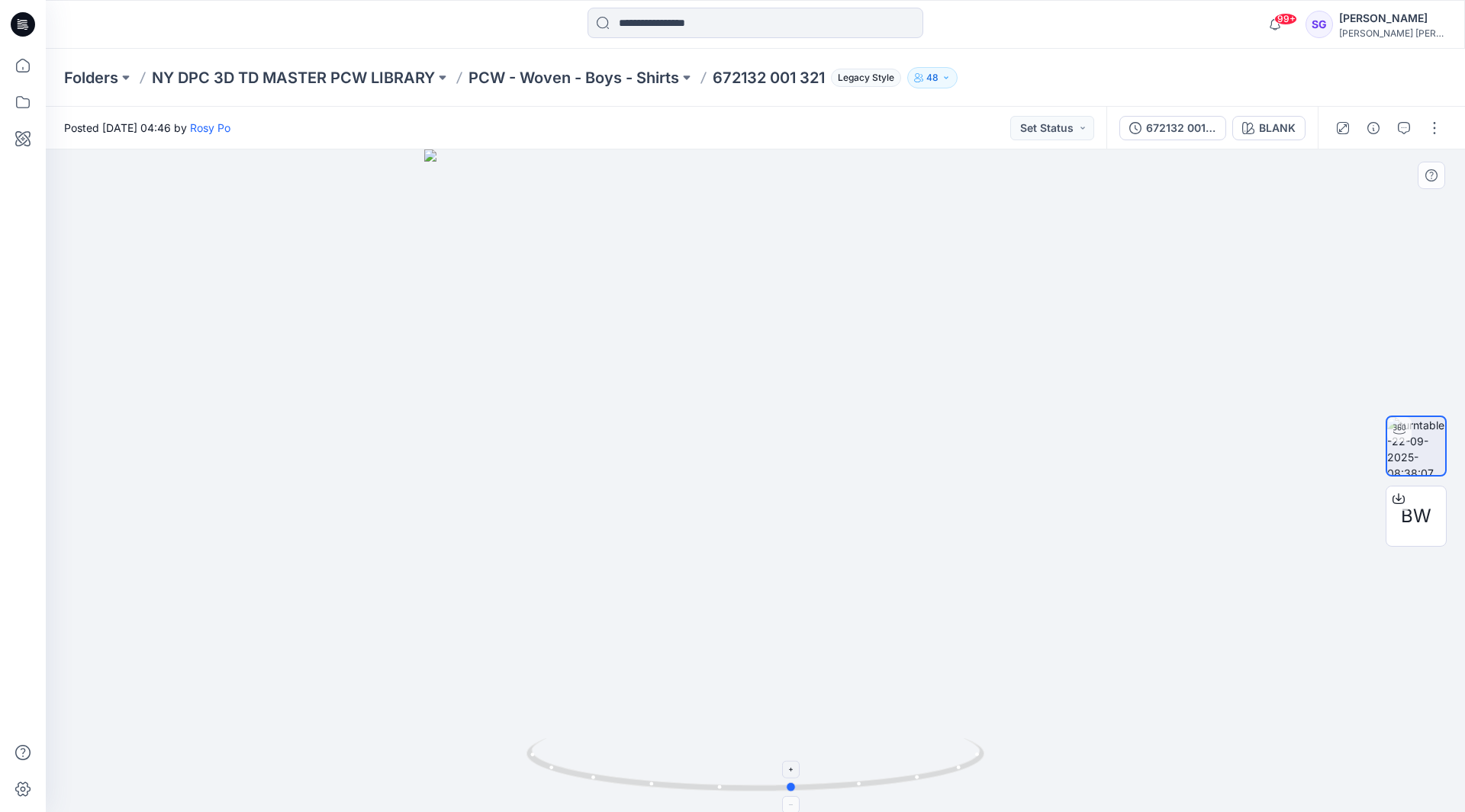
drag, startPoint x: 756, startPoint y: 788, endPoint x: 793, endPoint y: 763, distance: 44.7
click at [793, 763] on icon at bounding box center [757, 767] width 462 height 58
click at [1416, 514] on span "BW" at bounding box center [1416, 517] width 31 height 28
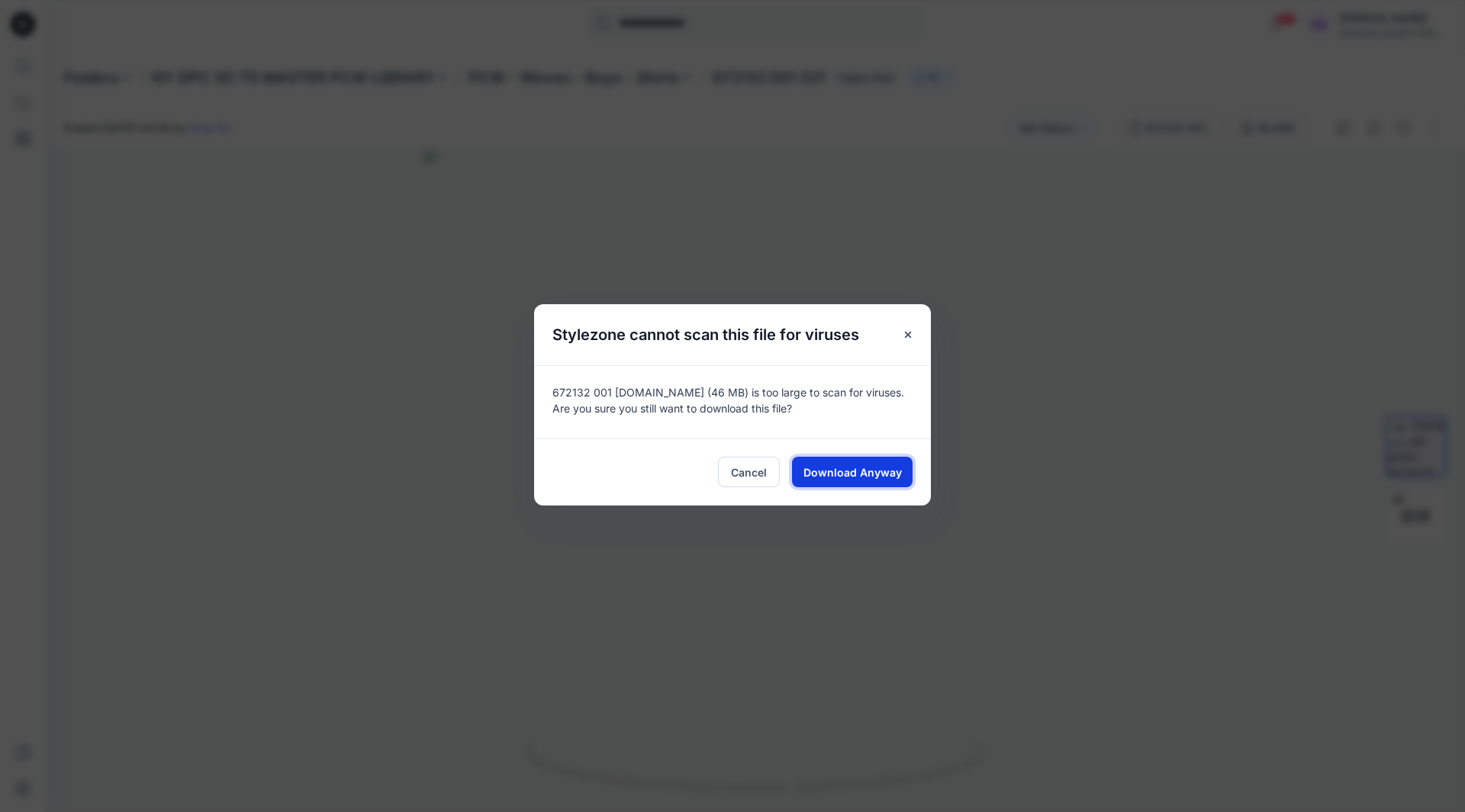
click at [836, 469] on span "Download Anyway" at bounding box center [852, 473] width 98 height 16
